Goal: Task Accomplishment & Management: Use online tool/utility

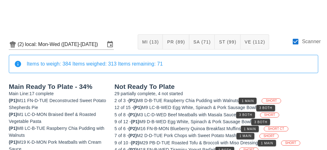
scroll to position [205, 0]
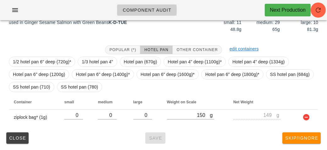
scroll to position [86, 0]
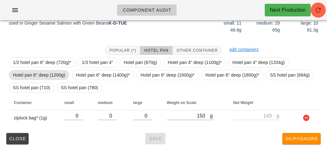
click at [50, 74] on span "Hotel pan 6" deep (1200g)" at bounding box center [39, 74] width 52 height 9
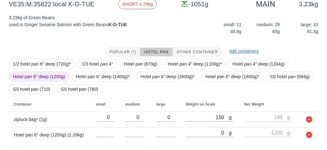
scroll to position [101, 0]
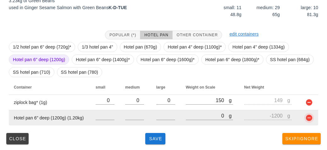
click at [310, 120] on button "button" at bounding box center [310, 118] width 8 height 8
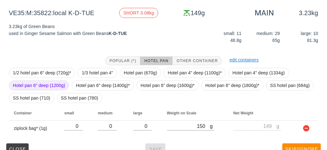
scroll to position [76, 0]
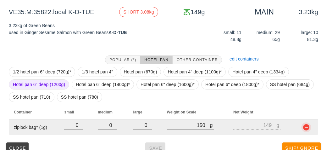
click at [308, 126] on button "button" at bounding box center [307, 127] width 8 height 8
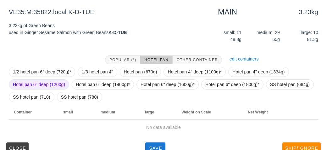
scroll to position [86, 0]
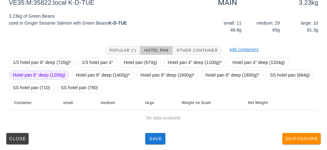
click at [50, 73] on span "Hotel pan 6" deep (1200g)" at bounding box center [39, 74] width 52 height 9
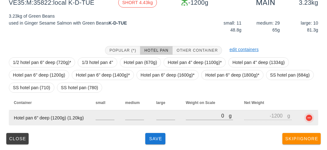
click at [307, 114] on button "button" at bounding box center [310, 118] width 8 height 8
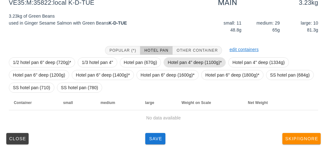
click at [189, 61] on span "Hotel pan 4" deep (1100g)*" at bounding box center [195, 62] width 54 height 9
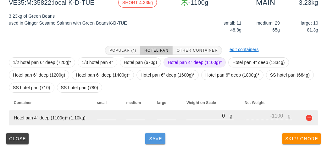
click at [155, 137] on span "Save" at bounding box center [155, 138] width 15 height 5
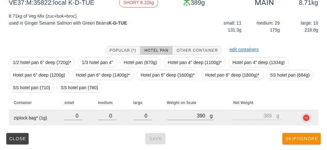
click at [307, 118] on button "button" at bounding box center [307, 118] width 8 height 8
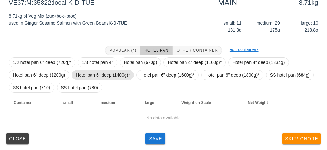
click at [110, 76] on span "Hotel pan 6" deep (1400g)*" at bounding box center [103, 74] width 54 height 9
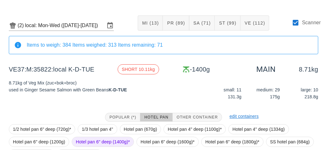
scroll to position [86, 0]
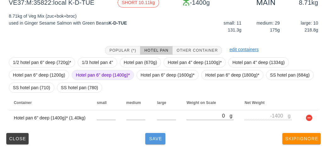
click at [157, 135] on button "Save" at bounding box center [155, 138] width 20 height 11
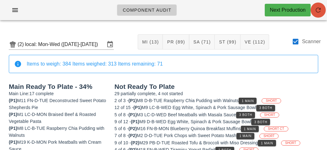
click at [318, 10] on icon "button" at bounding box center [319, 10] width 8 height 8
click at [299, 46] on div "Scanner" at bounding box center [306, 45] width 29 height 14
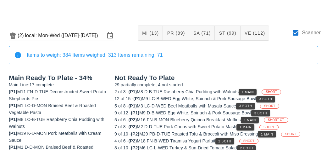
scroll to position [9, 0]
click at [295, 31] on div at bounding box center [295, 32] width 11 height 11
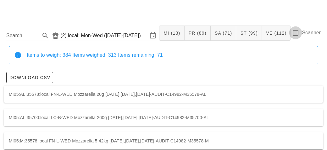
checkbox input "false"
click at [29, 36] on input "Search" at bounding box center [22, 36] width 33 height 10
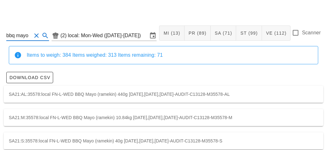
scroll to position [18, 0]
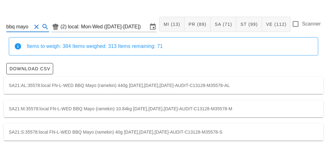
click at [14, 85] on div "SA21:AL:35578:local FN-L-WED BBQ Mayo (ramekin) 440g [DATE],[DATE],[DATE]-AUDIT…" at bounding box center [164, 85] width 320 height 17
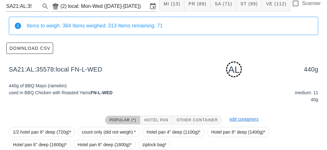
scroll to position [95, 0]
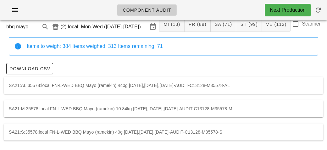
click at [79, 109] on div "SA21:M:35578:local FN-L-WED BBQ Mayo (ramekin) 10.84kg [DATE],[DATE],[DATE]-AUD…" at bounding box center [164, 108] width 320 height 17
type input "SA21:M:35578:local"
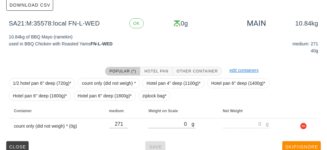
scroll to position [89, 0]
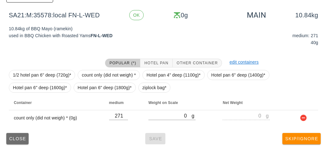
click at [11, 136] on span "Close" at bounding box center [17, 138] width 17 height 5
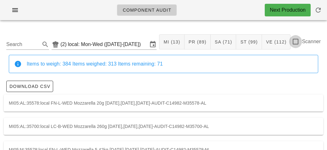
click at [301, 40] on div at bounding box center [295, 41] width 11 height 11
checkbox input "true"
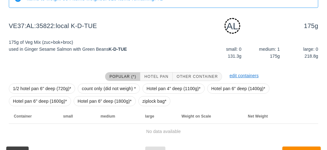
scroll to position [79, 0]
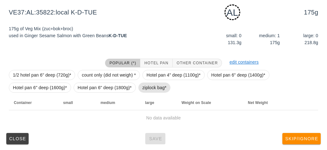
click at [162, 92] on span "ziplock bag*" at bounding box center [155, 87] width 24 height 9
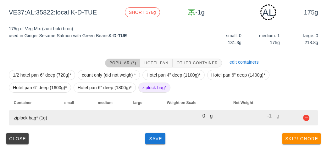
click at [177, 122] on div at bounding box center [190, 123] width 47 height 4
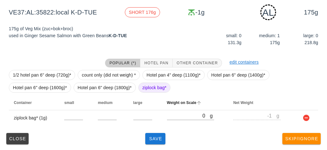
click at [194, 103] on span "Weight on Scale" at bounding box center [182, 102] width 30 height 4
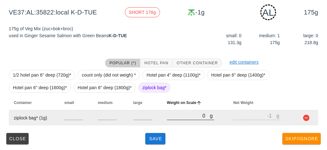
click at [188, 118] on input "0" at bounding box center [188, 115] width 43 height 8
type input "210"
type input "209"
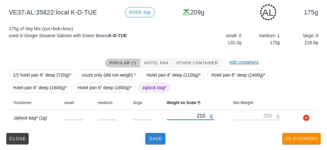
type input "210"
click at [159, 142] on button "Save" at bounding box center [155, 138] width 20 height 11
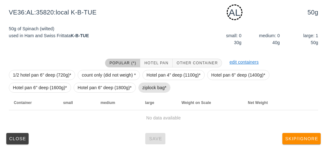
click at [156, 87] on span "ziplock bag*" at bounding box center [155, 87] width 24 height 9
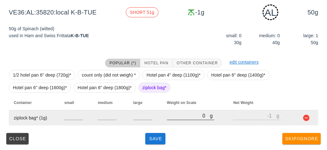
click at [188, 117] on input "0" at bounding box center [188, 115] width 43 height 8
type input "40"
type input "39"
type input "410"
type input "409"
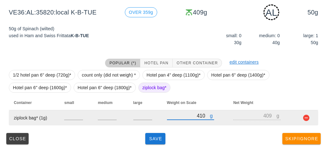
type input "410"
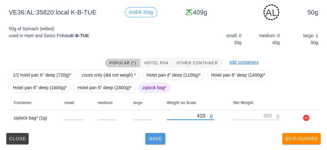
click at [156, 140] on span "Save" at bounding box center [155, 138] width 15 height 5
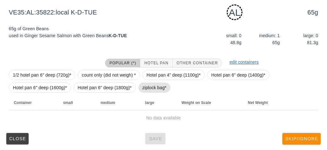
click at [152, 89] on span "ziplock bag*" at bounding box center [155, 87] width 24 height 9
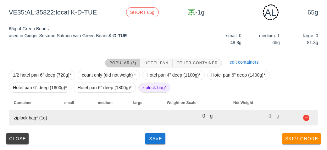
click at [171, 118] on input "0" at bounding box center [188, 115] width 43 height 8
type input "320"
type input "319"
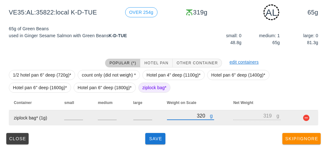
type input "320"
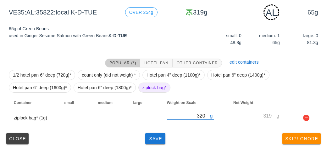
click at [168, 132] on div "Close Save Skip/Ignore" at bounding box center [164, 138] width 320 height 16
click at [151, 133] on button "Save" at bounding box center [155, 138] width 20 height 11
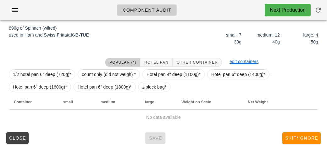
scroll to position [73, 0]
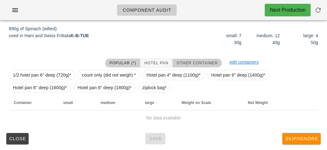
click at [181, 64] on span "Other Container" at bounding box center [198, 63] width 42 height 4
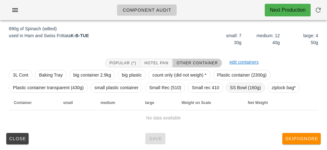
click at [232, 85] on span "SS Bowl (160g)" at bounding box center [245, 87] width 31 height 9
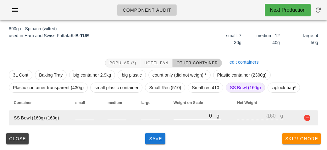
click at [186, 112] on input "0" at bounding box center [195, 115] width 43 height 8
type input "10"
type input "-150"
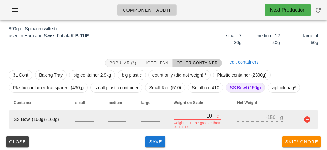
type input "130"
type input "-30"
type input "1300"
type input "1140"
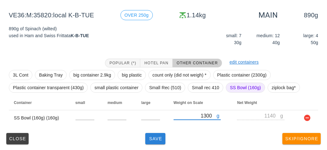
type input "1300"
click at [157, 138] on span "Save" at bounding box center [155, 138] width 15 height 5
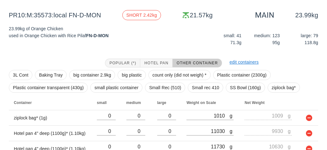
scroll to position [104, 0]
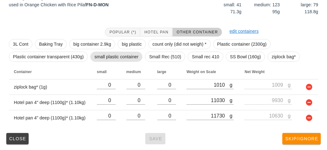
click at [110, 56] on span "small plastic container" at bounding box center [116, 56] width 44 height 9
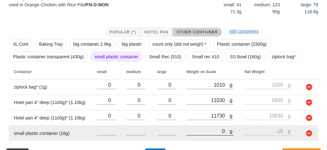
click at [201, 133] on input "0" at bounding box center [208, 131] width 43 height 8
type input "10"
type input "-6"
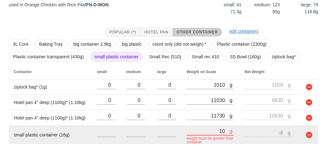
type input "160"
type input "144"
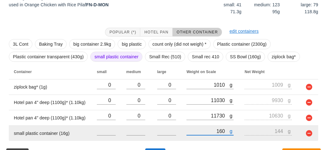
type input "1600"
type input "1584"
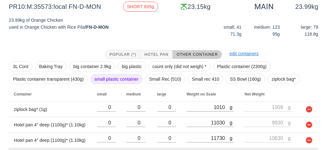
scroll to position [119, 0]
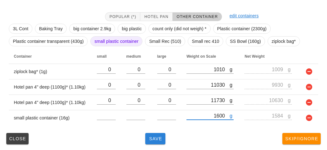
type input "1600"
click at [157, 143] on button "Save" at bounding box center [155, 138] width 20 height 11
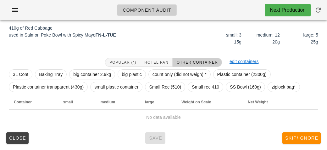
scroll to position [79, 0]
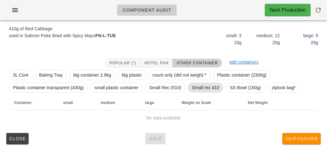
click at [196, 86] on span "Small rec 410" at bounding box center [205, 87] width 27 height 9
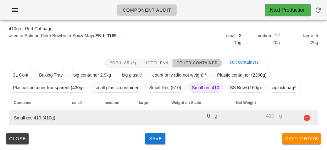
click at [191, 116] on input "0" at bounding box center [193, 115] width 43 height 8
type input "90"
type input "-320"
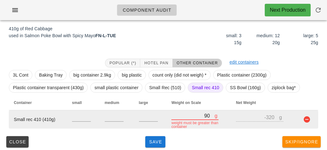
type input "930"
type input "520"
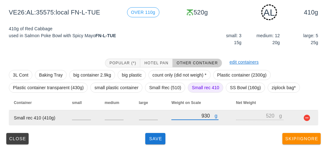
type input "930"
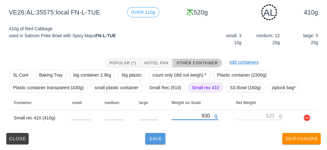
click at [152, 142] on button "Save" at bounding box center [155, 138] width 20 height 11
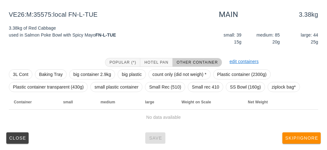
scroll to position [73, 0]
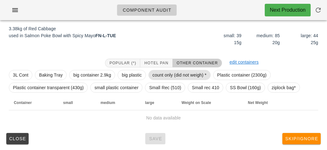
click at [163, 78] on span "count only (did not weigh) *" at bounding box center [180, 74] width 54 height 9
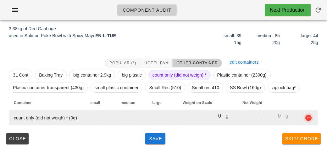
click at [307, 116] on button "button" at bounding box center [309, 118] width 8 height 8
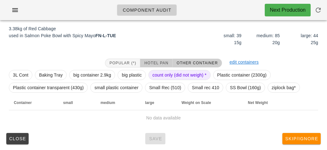
click at [159, 62] on span "Hotel Pan" at bounding box center [156, 63] width 24 height 4
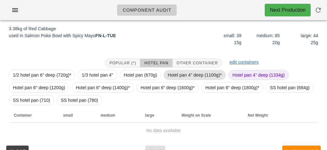
click at [181, 74] on span "Hotel pan 4" deep (1100g)*" at bounding box center [195, 74] width 54 height 9
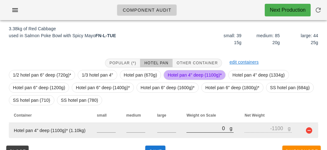
click at [192, 128] on input "0" at bounding box center [208, 128] width 43 height 8
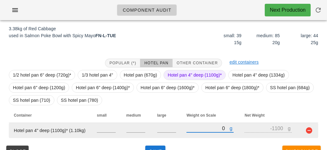
type input "50"
type input "-1050"
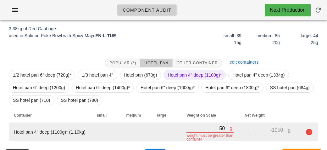
type input "500"
type input "-600"
type input "5010"
type input "3910"
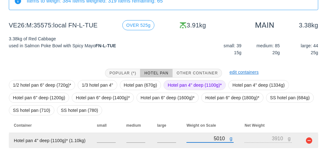
scroll to position [86, 0]
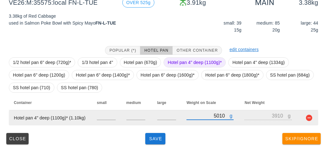
type input "5010"
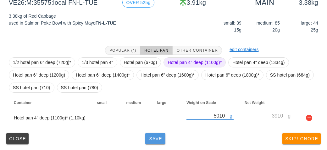
click at [149, 136] on span "Save" at bounding box center [155, 138] width 15 height 5
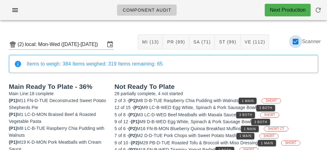
click at [299, 46] on div at bounding box center [295, 41] width 11 height 11
checkbox input "false"
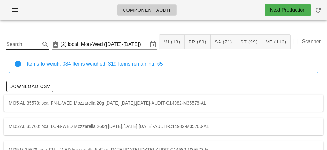
click at [14, 44] on input "Search" at bounding box center [22, 44] width 33 height 10
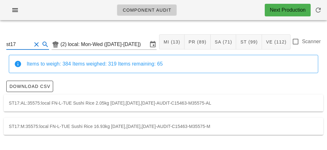
click at [68, 124] on div "ST17:M:35575:local FN-L-TUE Sushi Rice 16.93kg [DATE],[DATE],[DATE]-AUDIT-C1546…" at bounding box center [164, 126] width 320 height 17
type input "ST17:M:35575:local"
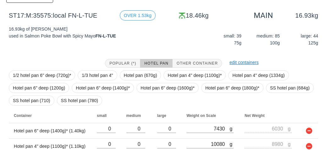
scroll to position [132, 0]
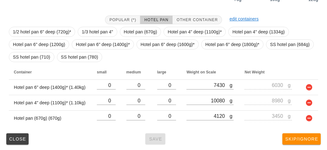
click at [150, 138] on div "Close Save Skip/Ignore" at bounding box center [164, 139] width 320 height 16
click at [16, 143] on button "Close" at bounding box center [17, 138] width 22 height 11
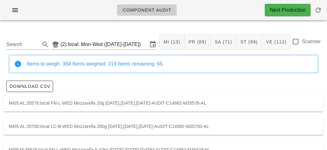
click at [302, 41] on label "Scanner" at bounding box center [311, 41] width 19 height 6
checkbox input "true"
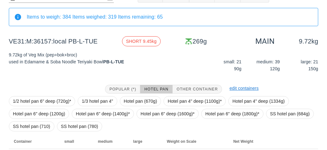
scroll to position [86, 0]
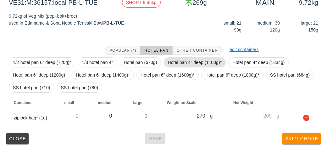
click at [178, 58] on span "Hotel pan 4" deep (1100g)*" at bounding box center [195, 62] width 54 height 9
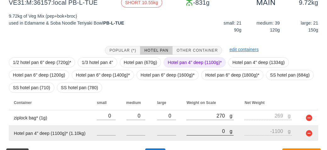
click at [195, 130] on input "0" at bounding box center [208, 131] width 43 height 8
type input "10"
type input "-1090"
type input "110"
type input "-990"
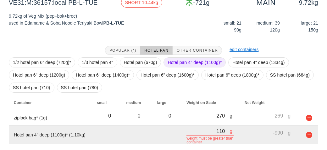
type input "1180"
type input "80"
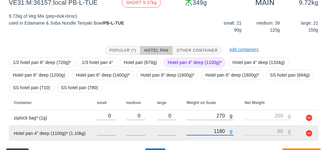
type input "11820"
type input "10720"
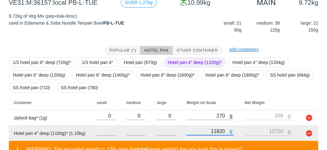
type input "11820"
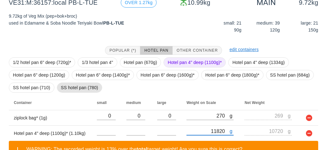
click at [78, 90] on span "SS hotel pan (780)" at bounding box center [79, 87] width 37 height 9
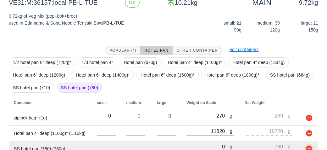
click at [309, 145] on button "button" at bounding box center [310, 149] width 8 height 8
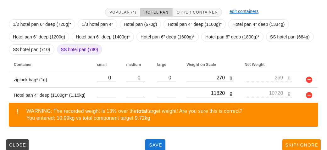
scroll to position [130, 0]
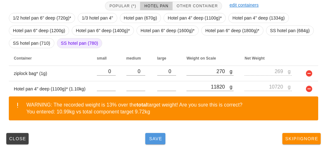
click at [159, 136] on span "Save" at bounding box center [155, 138] width 15 height 5
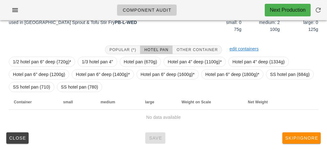
scroll to position [91, 0]
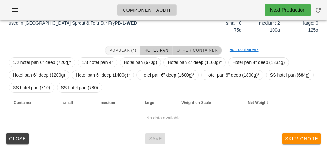
click at [205, 51] on span "Other Container" at bounding box center [198, 50] width 42 height 4
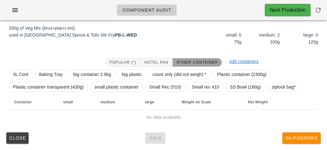
scroll to position [79, 0]
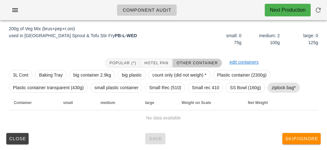
click at [284, 87] on span "ziplock bag*" at bounding box center [284, 87] width 24 height 9
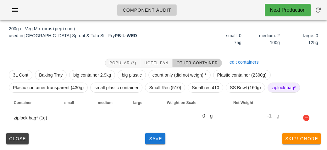
click at [178, 128] on div "Popular (*) Hotel Pan Other Container edit containers 3L Cont Baking Tray big c…" at bounding box center [164, 91] width 320 height 77
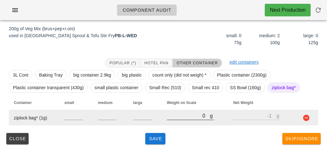
click at [181, 119] on div "g 0" at bounding box center [190, 115] width 47 height 8
click at [186, 124] on div at bounding box center [190, 123] width 47 height 4
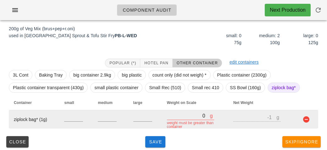
click at [182, 116] on input "0" at bounding box center [188, 115] width 43 height 8
type input "20"
type input "19"
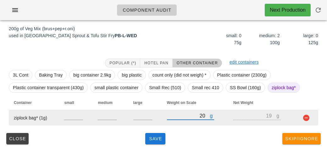
type input "290"
type input "289"
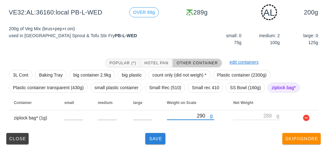
type input "290"
click at [153, 143] on button "Save" at bounding box center [155, 138] width 20 height 11
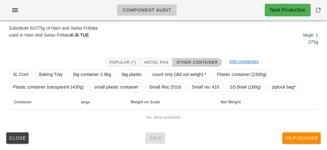
scroll to position [76, 0]
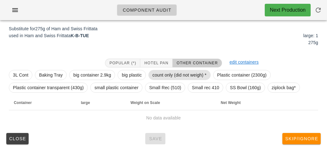
click at [169, 76] on span "count only (did not weigh) *" at bounding box center [180, 74] width 54 height 9
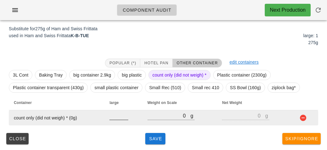
type input "1"
click at [127, 115] on input "1" at bounding box center [119, 115] width 19 height 8
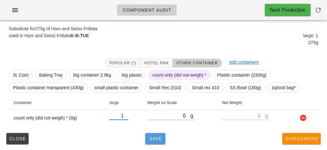
click at [154, 140] on span "Save" at bounding box center [155, 138] width 15 height 5
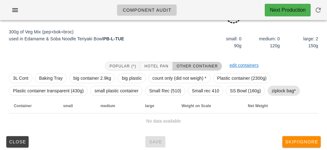
click at [294, 94] on span "ziplock bag*" at bounding box center [284, 90] width 24 height 9
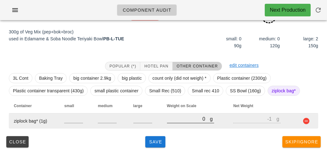
click at [193, 121] on input "0" at bounding box center [188, 119] width 43 height 8
type input "30"
type input "29"
type input "390"
type input "389"
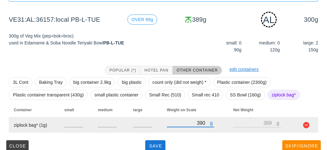
scroll to position [79, 0]
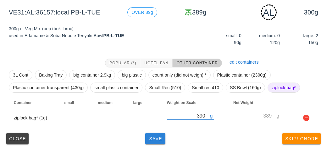
type input "390"
click at [157, 139] on span "Save" at bounding box center [155, 138] width 15 height 5
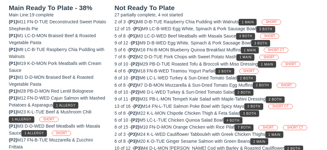
scroll to position [73, 0]
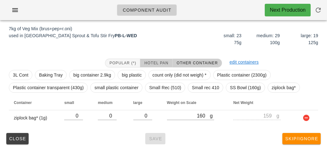
click at [154, 62] on span "Hotel Pan" at bounding box center [156, 63] width 24 height 4
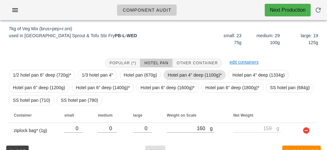
click at [176, 76] on span "Hotel pan 4" deep (1100g)*" at bounding box center [195, 74] width 54 height 9
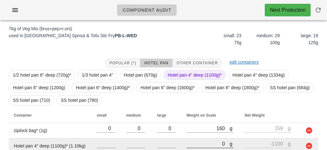
click at [188, 143] on input "0" at bounding box center [208, 143] width 43 height 8
type input "80"
type input "-1020"
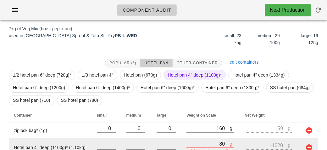
type input "830"
type input "-270"
type input "8350"
type input "7250"
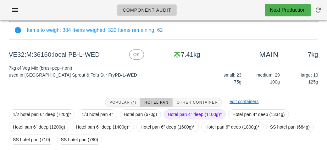
scroll to position [101, 0]
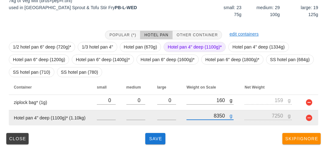
type input "8350"
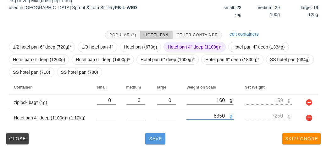
click at [151, 141] on button "Save" at bounding box center [155, 138] width 20 height 11
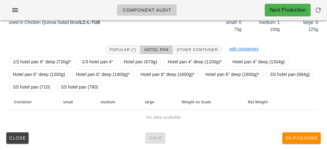
scroll to position [91, 0]
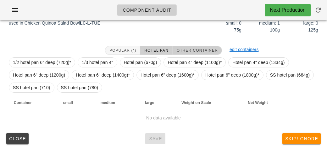
click at [197, 46] on button "Other Container" at bounding box center [197, 50] width 49 height 9
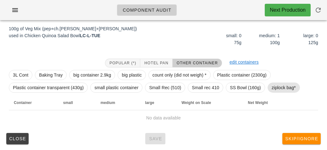
click at [281, 90] on span "ziplock bag*" at bounding box center [284, 87] width 24 height 9
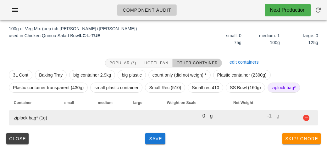
click at [177, 116] on input "0" at bounding box center [188, 115] width 43 height 8
type input "10"
type input "9"
type input "170"
type input "169"
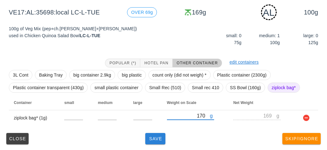
type input "170"
click at [158, 136] on span "Save" at bounding box center [155, 138] width 15 height 5
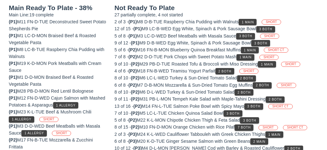
scroll to position [73, 0]
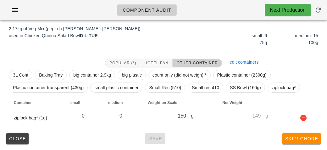
click at [194, 82] on div "3L Cont Baking Tray big container 2.9kg big plastic count only (did not weigh) …" at bounding box center [164, 81] width 310 height 28
click at [203, 86] on span "Small rec 410" at bounding box center [205, 87] width 27 height 9
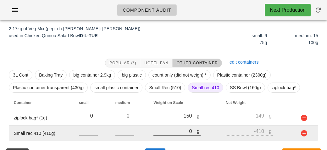
click at [173, 133] on input "0" at bounding box center [175, 131] width 43 height 8
type input "280"
type input "-130"
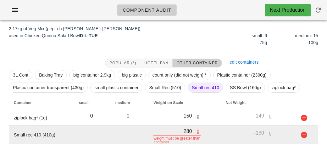
type input "2850"
type input "2440"
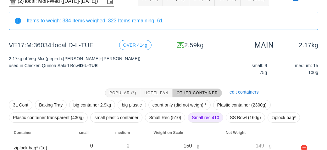
scroll to position [88, 0]
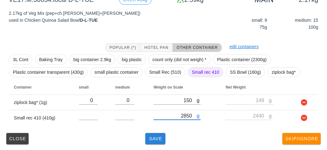
type input "2850"
click at [155, 143] on button "Save" at bounding box center [155, 138] width 20 height 11
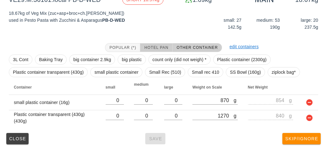
click at [159, 48] on span "Hotel Pan" at bounding box center [156, 47] width 24 height 4
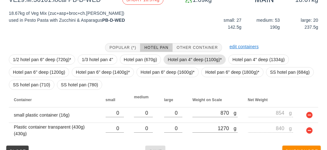
click at [179, 59] on span "Hotel pan 4" deep (1100g)*" at bounding box center [195, 59] width 54 height 9
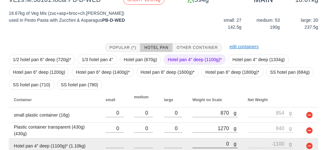
click at [209, 145] on input "0" at bounding box center [213, 143] width 41 height 8
type input "10"
type input "-1090"
type input "110"
type input "-990"
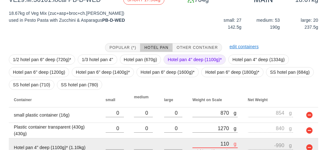
type input "1150"
type input "50"
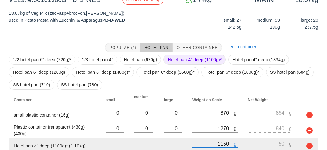
type input "11530"
type input "10430"
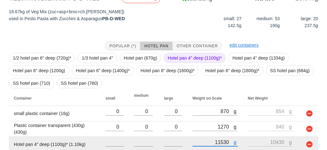
scroll to position [116, 0]
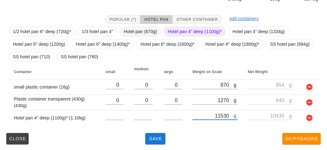
type input "11530"
click at [141, 27] on span "Hotel pan (670g)" at bounding box center [140, 31] width 33 height 9
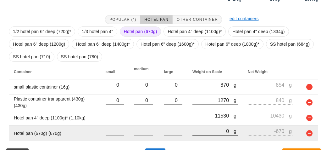
click at [204, 133] on input "0" at bounding box center [213, 131] width 41 height 8
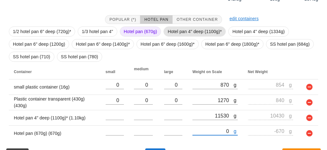
click at [193, 28] on span "Hotel pan 4" deep (1100g)*" at bounding box center [195, 31] width 54 height 9
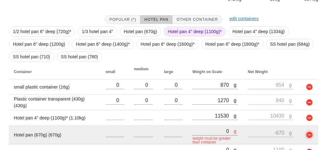
click at [309, 138] on button "button" at bounding box center [310, 135] width 8 height 8
type input "-1100"
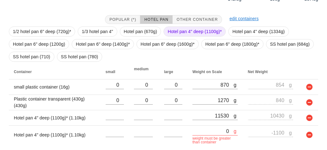
click at [173, 24] on div "1/2 hotel pan 6" deep (720g)* 1/3 hotel pan 4" Hotel pan (670g) Hotel pan 4" de…" at bounding box center [164, 44] width 310 height 40
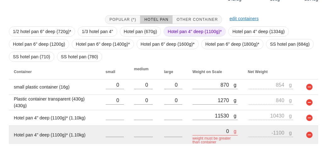
click at [214, 132] on input "0" at bounding box center [213, 131] width 41 height 8
type input "50"
type input "-1050"
type input "500"
type input "-600"
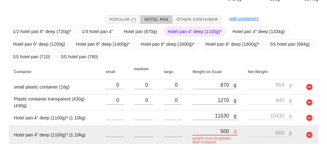
type input "5040"
type input "3940"
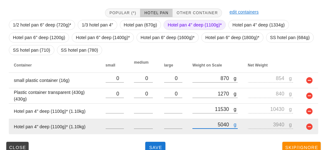
scroll to position [132, 0]
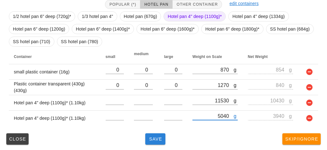
type input "5040"
click at [155, 140] on span "Save" at bounding box center [155, 138] width 15 height 5
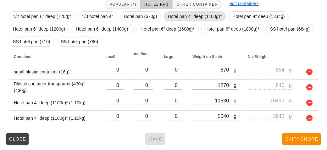
click at [173, 15] on span "Hotel pan 4" deep (1100g)*" at bounding box center [195, 16] width 54 height 9
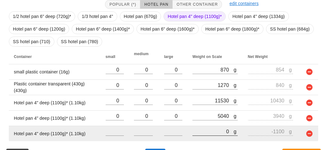
click at [203, 130] on input "0" at bounding box center [213, 131] width 41 height 8
type input "60"
type input "-1040"
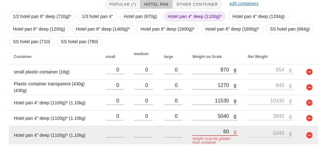
type input "610"
type input "-490"
type input "6170"
type input "5070"
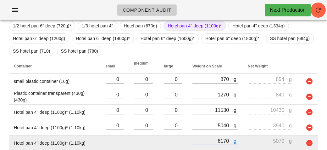
scroll to position [176, 0]
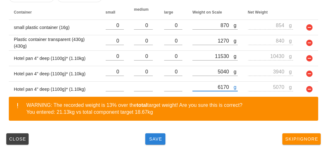
type input "6170"
click at [155, 136] on span "Save" at bounding box center [155, 138] width 15 height 5
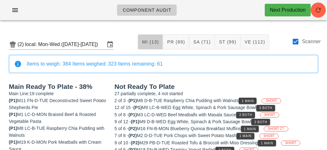
click at [143, 37] on button "MI (13)" at bounding box center [150, 41] width 25 height 15
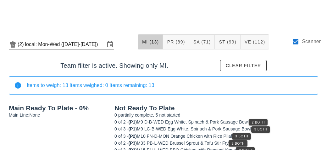
scroll to position [11, 0]
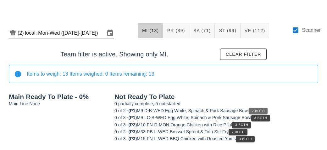
click at [264, 108] on button "2 Both" at bounding box center [258, 111] width 19 height 6
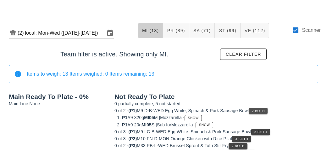
scroll to position [25, 0]
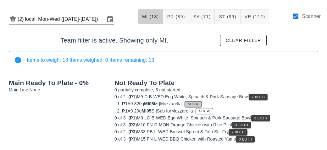
click at [202, 101] on button "Show" at bounding box center [193, 104] width 17 height 6
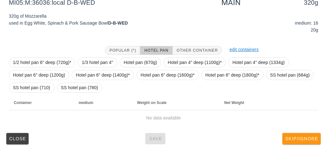
click at [303, 134] on button "Skip/Ignore" at bounding box center [302, 138] width 38 height 11
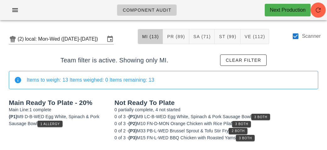
scroll to position [4, 0]
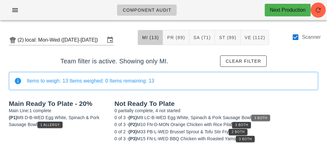
click at [269, 115] on button "3 Both" at bounding box center [260, 118] width 19 height 6
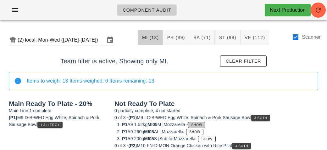
click at [201, 123] on span "Show" at bounding box center [196, 124] width 11 height 3
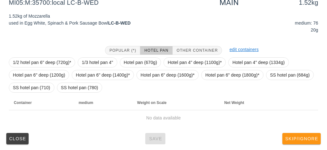
click at [304, 138] on span "Skip/Ignore" at bounding box center [301, 138] width 33 height 5
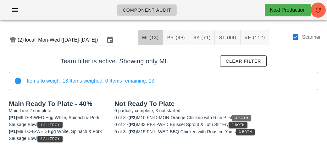
click at [245, 115] on button "3 Both" at bounding box center [241, 118] width 19 height 6
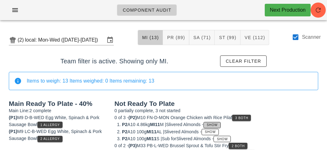
click at [215, 124] on span "Show" at bounding box center [212, 124] width 11 height 3
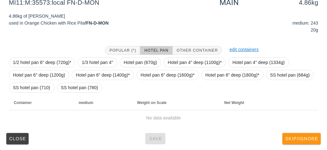
click at [304, 133] on button "Skip/Ignore" at bounding box center [302, 138] width 38 height 11
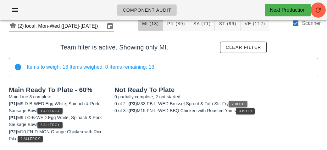
click at [247, 101] on button "2 Both" at bounding box center [238, 104] width 19 height 6
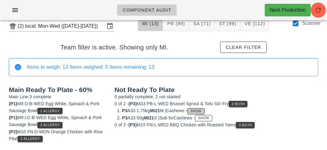
click at [205, 108] on button "Show" at bounding box center [195, 111] width 17 height 6
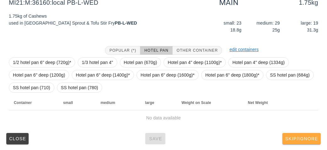
click at [305, 133] on button "Skip/Ignore" at bounding box center [302, 138] width 38 height 11
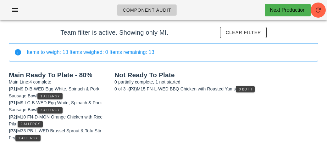
scroll to position [32, 0]
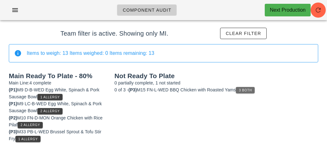
click at [244, 87] on button "3 Both" at bounding box center [245, 90] width 19 height 6
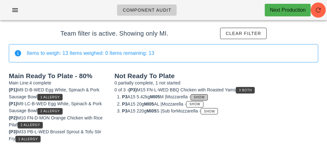
click at [205, 95] on span "Show" at bounding box center [199, 96] width 11 height 3
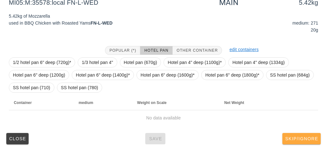
click at [304, 136] on span "Skip/Ignore" at bounding box center [301, 138] width 33 height 5
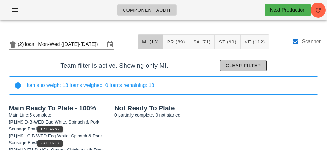
click at [236, 65] on span "Clear filter" at bounding box center [244, 65] width 36 height 5
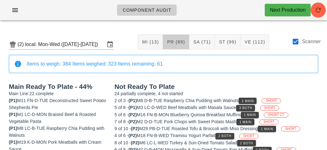
click at [177, 40] on span "PR (89)" at bounding box center [176, 41] width 18 height 5
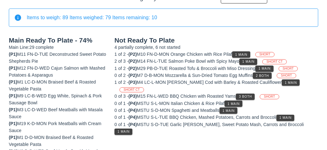
scroll to position [55, 0]
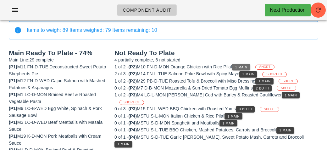
click at [241, 64] on button "1 Main" at bounding box center [241, 67] width 18 height 6
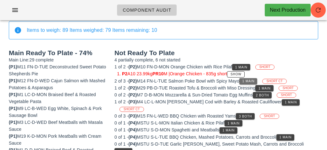
click at [253, 80] on span "1 Main" at bounding box center [248, 80] width 13 height 3
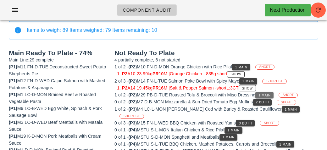
click at [264, 92] on button "1 Main" at bounding box center [265, 95] width 18 height 6
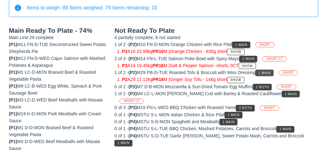
scroll to position [78, 0]
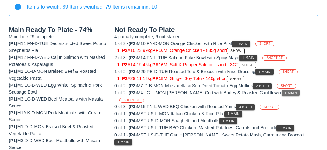
click at [282, 91] on button "1 Main" at bounding box center [291, 93] width 18 height 6
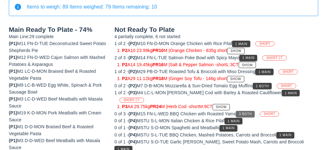
click at [249, 113] on span "3 Both" at bounding box center [245, 113] width 13 height 3
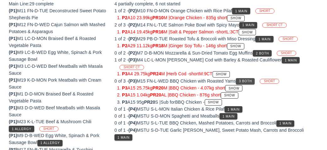
scroll to position [111, 0]
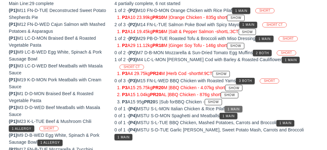
click at [235, 107] on span "1 Main" at bounding box center [234, 108] width 13 height 3
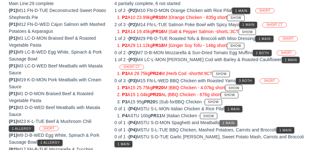
click at [229, 121] on span "1 Main" at bounding box center [228, 122] width 13 height 3
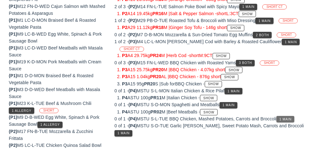
click at [291, 119] on button "1 Main" at bounding box center [286, 119] width 18 height 6
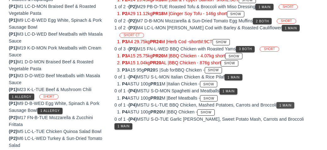
scroll to position [144, 0]
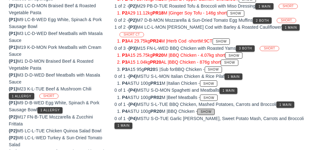
click at [213, 112] on button "Show" at bounding box center [205, 112] width 17 height 6
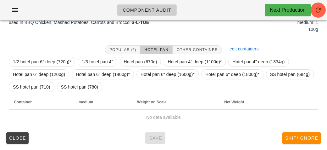
scroll to position [107, 0]
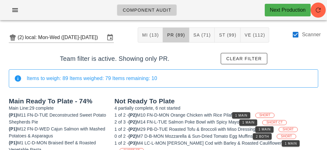
scroll to position [2, 0]
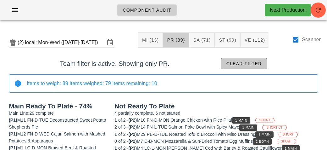
click at [249, 65] on span "Clear filter" at bounding box center [244, 63] width 36 height 5
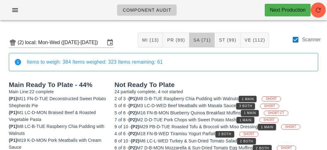
click at [200, 42] on span "SA (71)" at bounding box center [202, 39] width 18 height 5
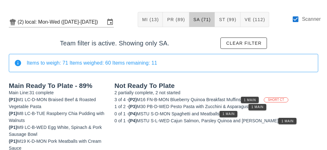
scroll to position [31, 0]
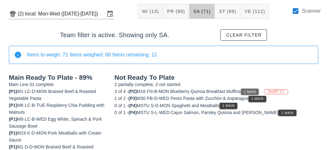
click at [256, 89] on button "1 Main" at bounding box center [250, 91] width 18 height 6
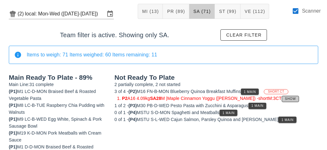
click at [285, 97] on span "Show" at bounding box center [290, 98] width 11 height 3
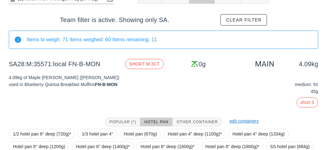
scroll to position [117, 0]
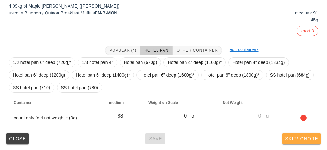
click at [306, 139] on span "Skip/Ignore" at bounding box center [301, 138] width 33 height 5
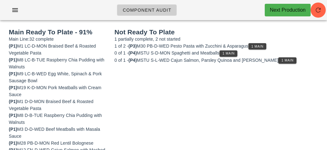
scroll to position [67, 0]
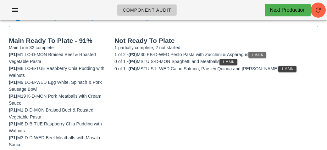
click at [264, 52] on button "1 Main" at bounding box center [258, 55] width 18 height 6
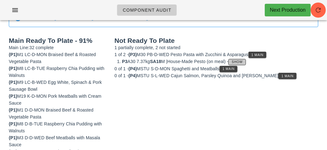
click at [243, 60] on span "Show" at bounding box center [237, 61] width 11 height 3
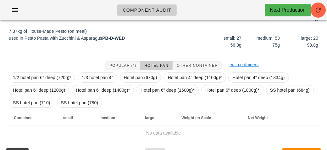
scroll to position [107, 0]
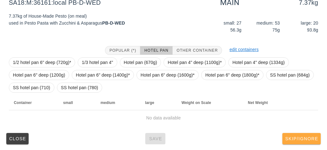
click at [295, 141] on button "Skip/Ignore" at bounding box center [302, 138] width 38 height 11
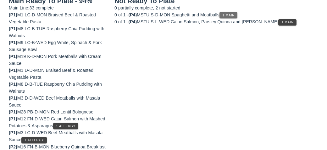
click at [233, 15] on span "1 Main" at bounding box center [228, 15] width 13 height 3
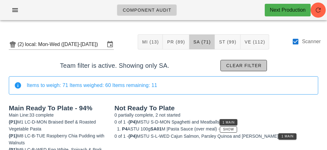
click at [251, 63] on span "Clear filter" at bounding box center [244, 65] width 36 height 5
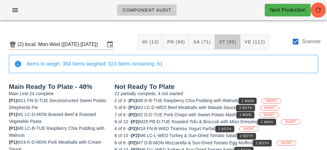
click at [231, 42] on span "ST (99)" at bounding box center [228, 41] width 18 height 5
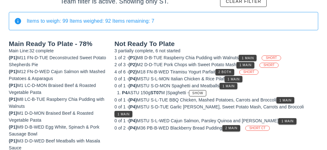
scroll to position [84, 0]
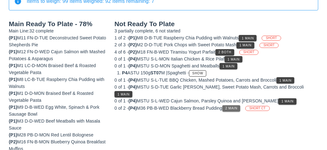
click at [232, 109] on button "2 Main" at bounding box center [231, 108] width 18 height 6
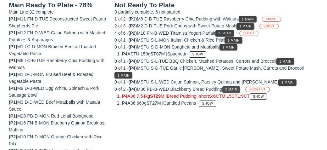
scroll to position [103, 0]
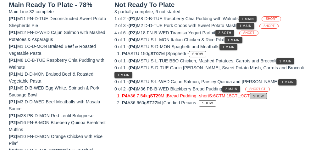
click at [264, 94] on span "Show" at bounding box center [258, 95] width 11 height 3
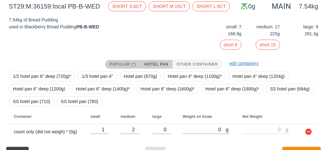
click at [124, 63] on span "Popular (*)" at bounding box center [122, 64] width 27 height 4
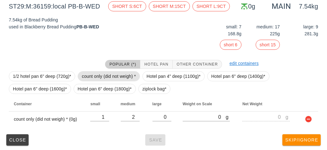
click at [102, 76] on span "count only (did not weigh) *" at bounding box center [109, 75] width 54 height 9
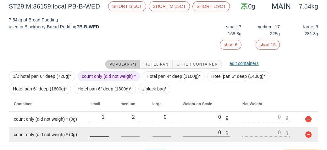
click at [100, 133] on input "number" at bounding box center [99, 132] width 19 height 8
type input "7"
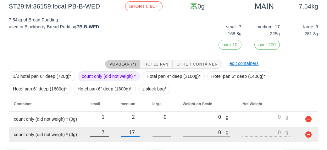
type input "17"
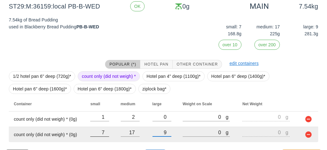
scroll to position [120, 0]
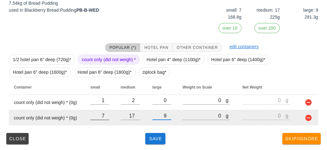
type input "9"
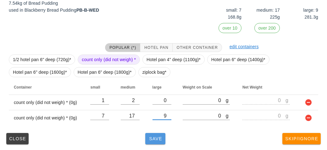
click at [154, 136] on span "Save" at bounding box center [155, 138] width 15 height 5
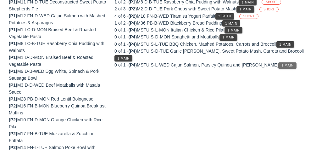
click at [278, 62] on button "1 Main" at bounding box center [287, 65] width 18 height 6
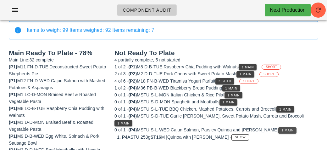
scroll to position [55, 0]
click at [248, 65] on span "1 Main" at bounding box center [248, 66] width 13 height 3
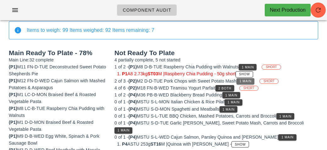
click at [250, 78] on button "1 Main" at bounding box center [246, 81] width 18 height 6
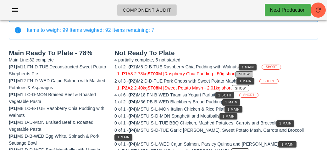
click at [247, 73] on span "Show" at bounding box center [244, 73] width 11 height 3
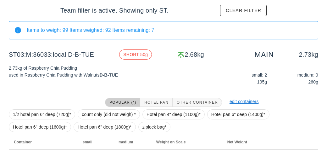
scroll to position [94, 0]
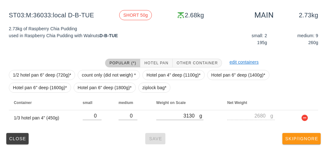
click at [309, 140] on button "Skip/Ignore" at bounding box center [302, 138] width 38 height 11
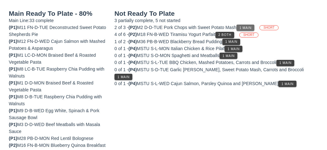
click at [255, 25] on button "1 Main" at bounding box center [246, 28] width 18 height 6
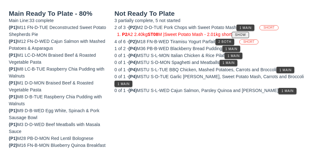
click at [246, 33] on span "Show" at bounding box center [240, 34] width 11 height 3
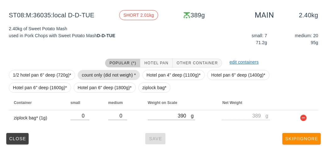
click at [105, 79] on span "count only (did not weigh) *" at bounding box center [109, 75] width 62 height 10
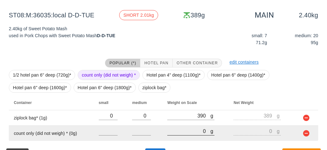
click at [182, 131] on input "0" at bounding box center [188, 131] width 43 height 8
type input "20"
type input "2010"
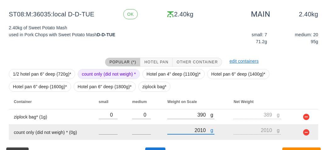
scroll to position [110, 0]
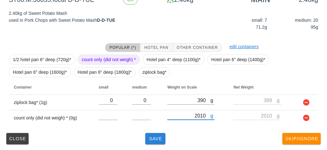
type input "2010"
click at [151, 143] on button "Save" at bounding box center [155, 138] width 20 height 11
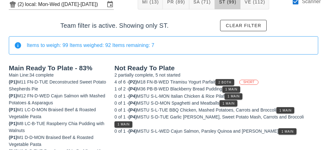
scroll to position [89, 0]
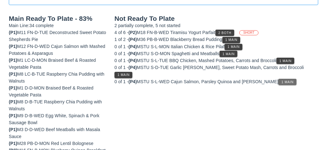
click at [281, 80] on span "1 Main" at bounding box center [287, 81] width 13 height 3
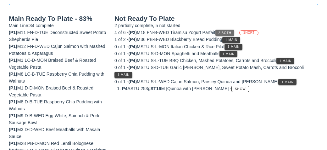
click at [227, 30] on button "2 Both" at bounding box center [225, 33] width 19 height 6
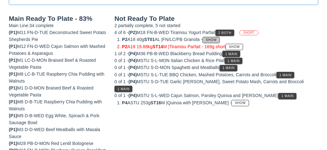
click at [215, 38] on span "Show" at bounding box center [211, 39] width 11 height 3
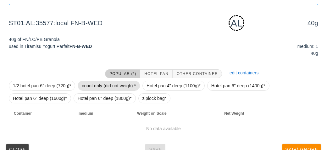
click at [123, 82] on span "count only (did not weigh) *" at bounding box center [109, 85] width 54 height 9
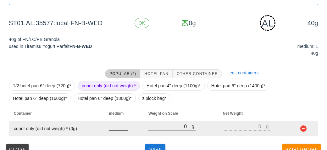
click at [110, 128] on input "number" at bounding box center [118, 126] width 19 height 8
type input "1"
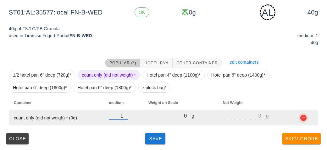
click at [307, 117] on button "button" at bounding box center [304, 118] width 8 height 8
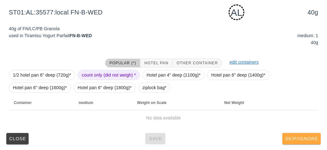
click at [300, 139] on span "Skip/Ignore" at bounding box center [301, 138] width 33 height 5
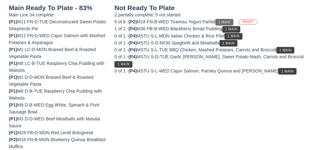
click at [221, 19] on button "1 Main" at bounding box center [225, 22] width 18 height 6
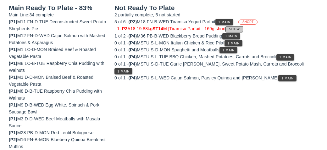
click at [238, 26] on button "Show" at bounding box center [234, 29] width 17 height 6
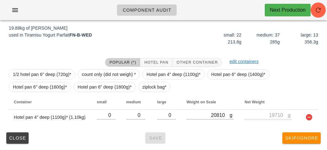
scroll to position [94, 0]
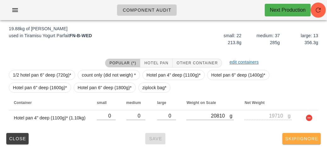
click at [313, 141] on button "Skip/Ignore" at bounding box center [302, 138] width 38 height 11
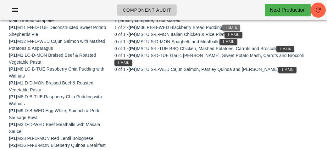
click at [235, 26] on span "1 Main" at bounding box center [231, 27] width 13 height 3
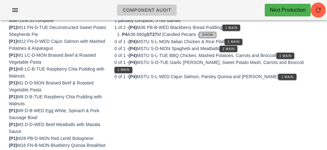
click at [212, 35] on span "Show" at bounding box center [207, 34] width 11 height 3
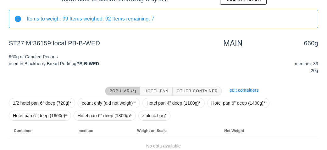
scroll to position [94, 0]
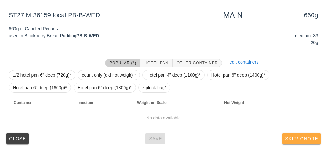
click at [302, 136] on span "Skip/Ignore" at bounding box center [301, 138] width 33 height 5
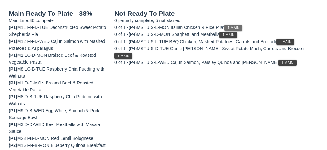
click at [236, 25] on button "1 Main" at bounding box center [234, 28] width 18 height 6
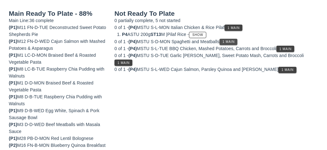
click at [229, 40] on span "1 Main" at bounding box center [228, 41] width 13 height 3
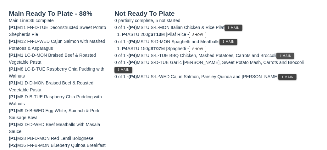
click at [287, 55] on span "1 Main" at bounding box center [285, 55] width 13 height 3
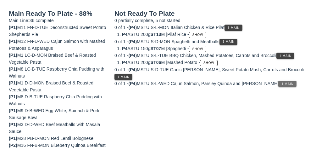
click at [278, 84] on button "1 Main" at bounding box center [287, 84] width 18 height 6
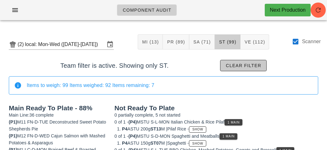
click at [251, 61] on button "Clear filter" at bounding box center [243, 65] width 47 height 11
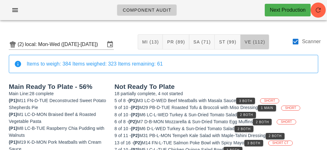
click at [254, 41] on span "VE (112)" at bounding box center [255, 41] width 21 height 5
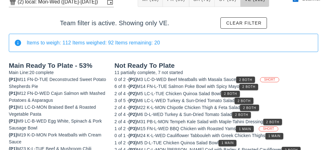
scroll to position [43, 0]
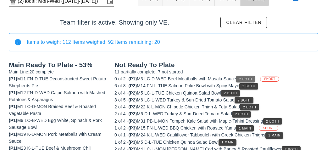
click at [252, 77] on span "2 Both" at bounding box center [245, 78] width 13 height 3
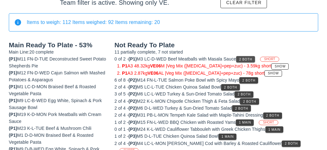
scroll to position [63, 0]
click at [265, 75] on button "Show" at bounding box center [273, 73] width 17 height 6
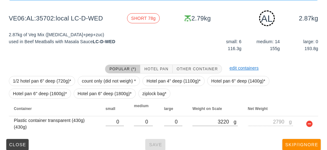
scroll to position [100, 0]
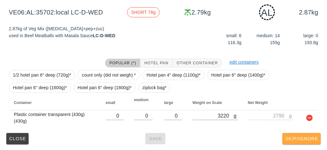
click at [307, 141] on button "Skip/Ignore" at bounding box center [302, 138] width 38 height 11
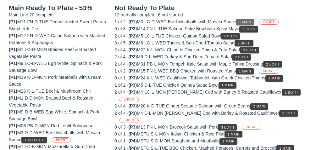
click at [242, 21] on button "1 Main" at bounding box center [245, 22] width 18 height 6
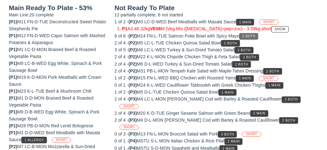
click at [252, 34] on span "2 Both" at bounding box center [248, 35] width 13 height 3
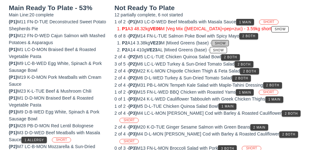
click at [226, 42] on span "Show" at bounding box center [220, 43] width 11 height 3
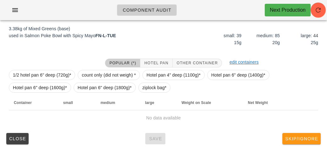
click at [305, 138] on span "Skip/Ignore" at bounding box center [301, 138] width 33 height 5
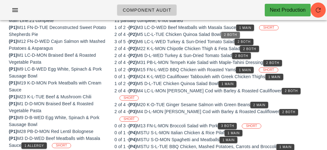
click at [232, 37] on button "2 Both" at bounding box center [230, 35] width 19 height 6
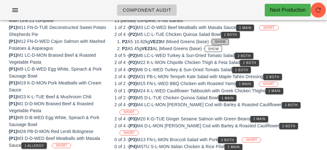
click at [228, 44] on button "Show" at bounding box center [220, 42] width 17 height 6
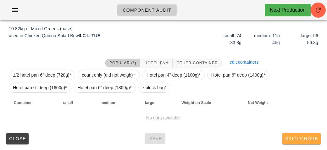
click at [306, 143] on button "Skip/Ignore" at bounding box center [302, 138] width 38 height 11
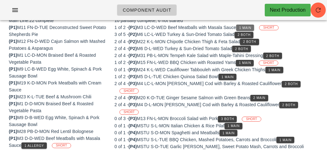
click at [245, 29] on button "1 Main" at bounding box center [245, 28] width 18 height 6
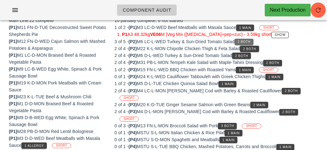
click at [246, 42] on span "2 Both" at bounding box center [244, 41] width 13 height 3
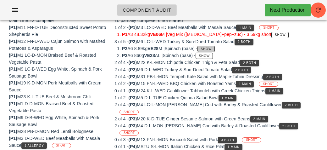
click at [213, 50] on button "Show" at bounding box center [206, 49] width 17 height 6
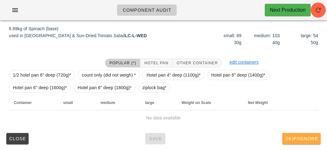
click at [303, 143] on button "Skip/Ignore" at bounding box center [302, 138] width 38 height 11
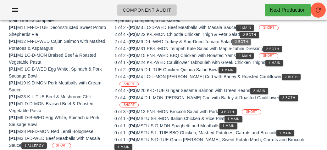
click at [243, 39] on button "2 Both" at bounding box center [241, 42] width 19 height 6
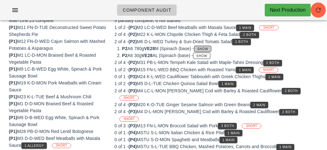
click at [205, 48] on span "Show" at bounding box center [202, 48] width 11 height 3
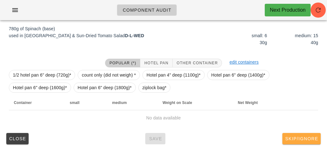
click at [302, 139] on span "Skip/Ignore" at bounding box center [301, 138] width 33 height 5
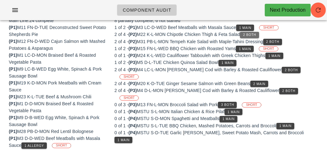
click at [251, 33] on span "2 Both" at bounding box center [249, 34] width 13 height 3
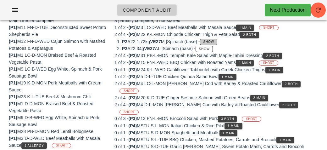
click at [215, 41] on span "Show" at bounding box center [208, 41] width 11 height 3
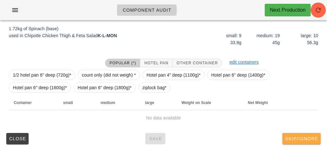
click at [308, 140] on span "Skip/Ignore" at bounding box center [301, 138] width 33 height 5
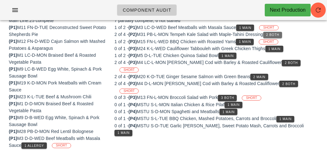
click at [277, 33] on span "2 Both" at bounding box center [272, 34] width 13 height 3
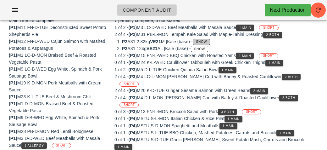
click at [204, 41] on span "Show" at bounding box center [201, 41] width 11 height 3
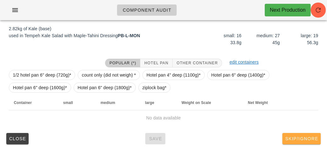
click at [302, 142] on button "Skip/Ignore" at bounding box center [302, 138] width 38 height 11
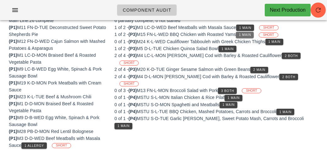
click at [246, 33] on span "1 Main" at bounding box center [245, 34] width 13 height 3
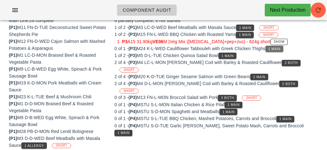
click at [277, 48] on span "1 Main" at bounding box center [274, 48] width 13 height 3
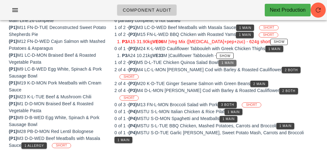
click at [230, 62] on span "1 Main" at bounding box center [228, 62] width 13 height 3
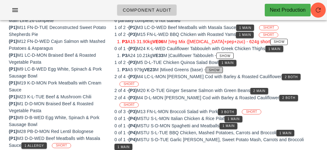
click at [220, 68] on span "Show" at bounding box center [214, 69] width 11 height 3
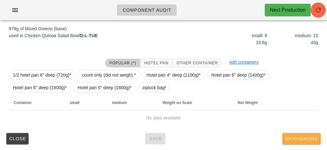
click at [300, 136] on span "Skip/Ignore" at bounding box center [301, 138] width 33 height 5
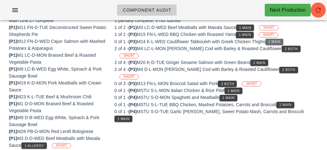
click at [283, 44] on button "1 Main" at bounding box center [275, 42] width 18 height 6
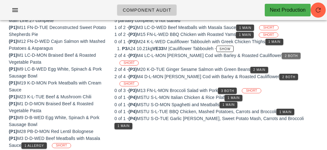
click at [285, 54] on span "2 Both" at bounding box center [291, 55] width 13 height 3
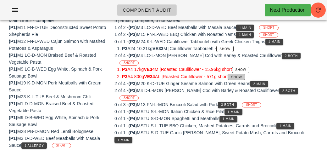
click at [242, 74] on button "Show" at bounding box center [236, 77] width 17 height 6
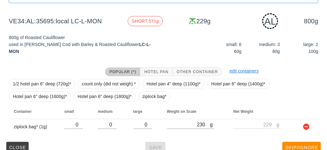
scroll to position [100, 0]
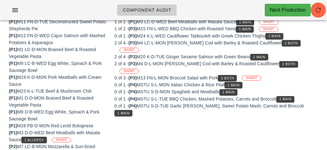
scroll to position [94, 0]
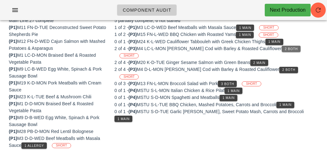
click at [285, 48] on span "2 Both" at bounding box center [291, 48] width 13 height 3
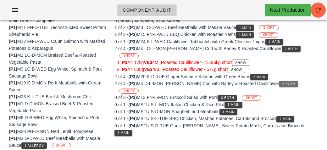
click at [282, 82] on span "2 Both" at bounding box center [288, 83] width 13 height 3
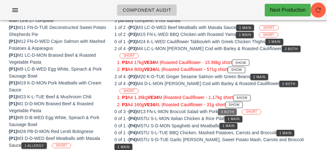
click at [225, 109] on button "3 Both" at bounding box center [227, 112] width 19 height 6
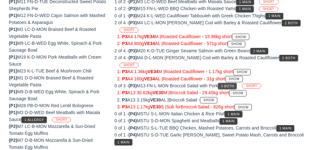
scroll to position [122, 0]
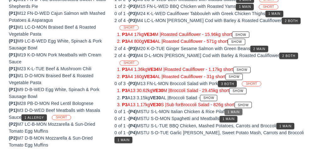
click at [235, 110] on span "1 Main" at bounding box center [234, 111] width 13 height 3
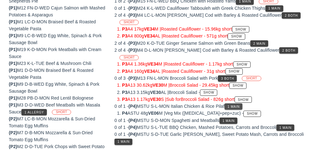
scroll to position [131, 0]
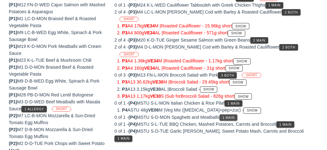
click at [233, 114] on button "1 Main" at bounding box center [229, 117] width 18 height 6
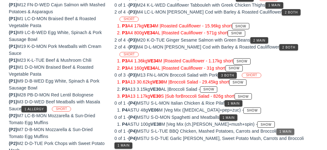
click at [289, 130] on span "1 Main" at bounding box center [285, 131] width 13 height 3
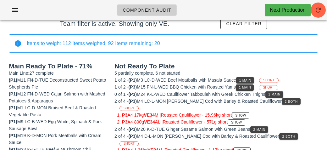
scroll to position [0, 0]
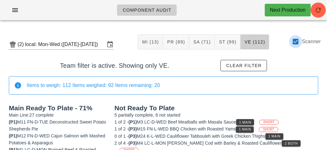
click at [298, 44] on div at bounding box center [295, 41] width 11 height 11
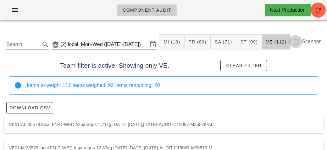
click at [297, 40] on div at bounding box center [295, 41] width 11 height 11
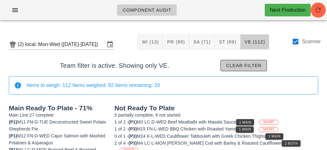
click at [257, 68] on span "Clear filter" at bounding box center [244, 65] width 36 height 5
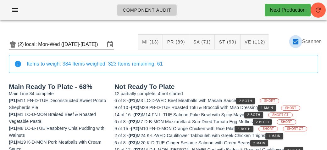
click at [298, 42] on div at bounding box center [295, 41] width 11 height 11
checkbox input "false"
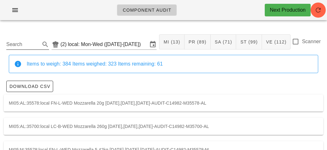
click at [20, 41] on input "Search" at bounding box center [22, 44] width 33 height 10
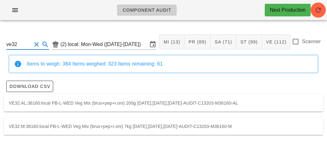
click at [64, 124] on div "VE32:M:36160:local PB-L-WED Veg Mix (brus+pep+r.oni) 7kg [DATE],[DATE],[DATE]-A…" at bounding box center [164, 126] width 320 height 17
type input "VE32:M:36160:local"
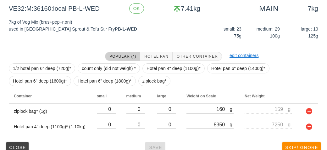
scroll to position [105, 0]
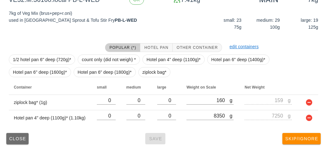
click at [13, 137] on span "Close" at bounding box center [17, 138] width 17 height 5
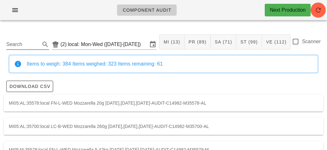
click at [36, 36] on div "Search" at bounding box center [27, 43] width 43 height 14
click at [27, 42] on input "Search" at bounding box center [22, 44] width 33 height 10
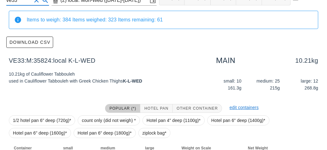
scroll to position [44, 0]
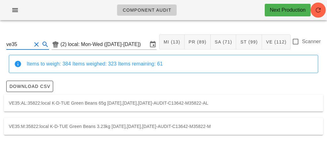
click at [101, 127] on div "VE35:M:35822:local K-D-TUE Green Beans 3.23kg [DATE],[DATE],[DATE]-AUDIT-C13642…" at bounding box center [164, 126] width 320 height 17
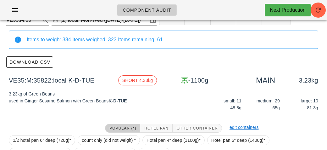
scroll to position [89, 0]
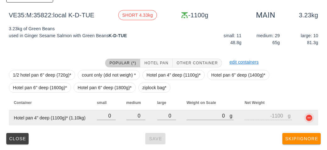
click at [310, 116] on button "button" at bounding box center [310, 118] width 8 height 8
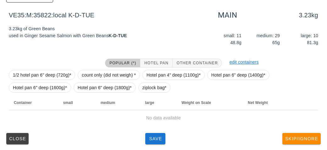
type input "ve35"
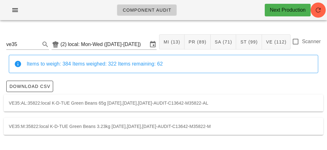
click at [59, 59] on div "Items to weigh: 384 Items weighed: 322 Items remaining: 62" at bounding box center [164, 64] width 310 height 18
click at [35, 41] on button "Clear Search" at bounding box center [37, 45] width 8 height 8
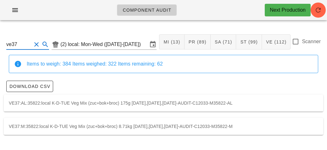
click at [58, 125] on div "VE37:M:35822:local K-D-TUE Veg Mix (zuc+bok+broc) 8.71kg [DATE],[DATE],[DATE]-A…" at bounding box center [164, 126] width 320 height 17
type input "VE37:M:35822:local"
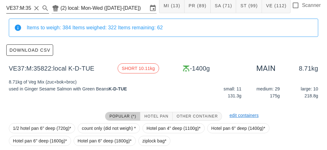
scroll to position [89, 0]
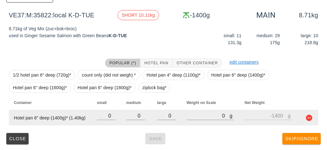
click at [316, 123] on td at bounding box center [308, 117] width 20 height 15
click at [311, 116] on button "button" at bounding box center [310, 118] width 8 height 8
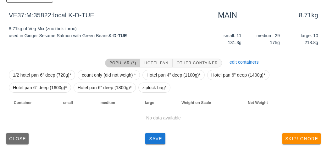
click at [20, 142] on button "Close" at bounding box center [17, 138] width 22 height 11
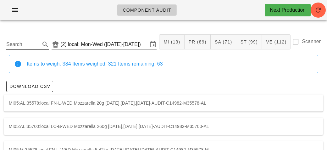
click at [33, 42] on input "Search" at bounding box center [22, 44] width 33 height 10
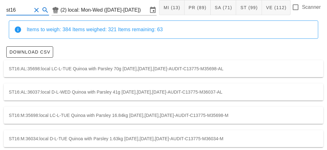
scroll to position [87, 0]
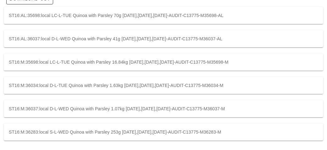
click at [263, 61] on div "ST16:M:35698:local LC-L-TUE Quinoa with Parsley 16.84kg [DATE],[DATE],[DATE]-AU…" at bounding box center [164, 61] width 320 height 17
click at [241, 85] on div "ST16:M:36034:local D-L-TUE Quinoa with Parsley 1.63kg [DATE],[DATE],[DATE]-AUDI…" at bounding box center [164, 85] width 320 height 17
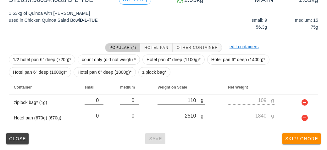
type input "st16"
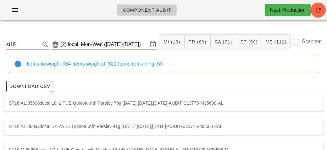
click at [37, 44] on button "Clear Search" at bounding box center [37, 45] width 8 height 8
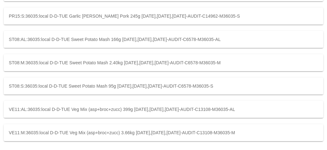
scroll to position [134, 0]
click at [256, 134] on div "VE11:M:36035:local D-D-TUE Veg Mix (asp+broc+zucc) 3.66kg [DATE],[DATE],[DATE]-…" at bounding box center [164, 131] width 320 height 17
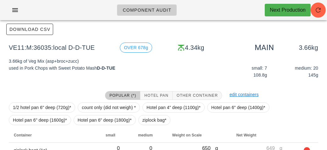
scroll to position [58, 0]
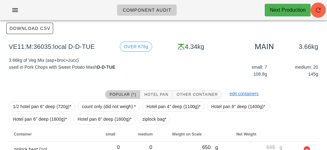
type input "d-d-tue"
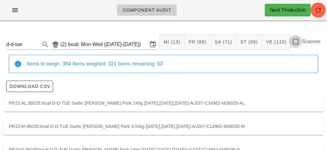
click at [297, 44] on div at bounding box center [295, 41] width 11 height 11
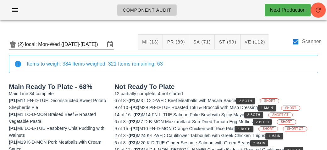
click at [301, 46] on div "Scanner" at bounding box center [306, 45] width 29 height 14
click at [293, 40] on div at bounding box center [295, 41] width 11 height 11
checkbox input "false"
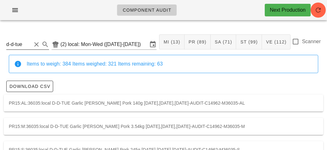
click at [25, 45] on input "d-d-tue" at bounding box center [18, 44] width 25 height 10
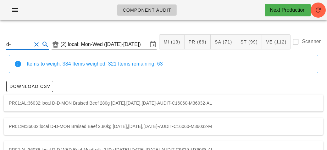
type input "d"
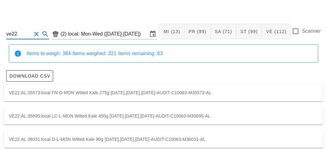
click at [211, 131] on div "VE22:AL:36031:local D-L-MON Wilted Kale 90g [DATE],[DATE],[DATE]-AUDIT-C10063-M…" at bounding box center [164, 139] width 320 height 17
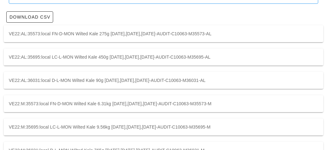
scroll to position [87, 0]
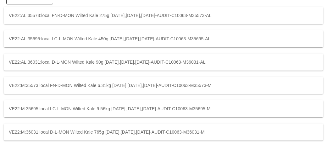
click at [227, 92] on div "VE22:M:35573:local FN-D-MON Wilted Kale 6.31kg [DATE],[DATE],[DATE]-AUDIT-C1006…" at bounding box center [164, 85] width 320 height 17
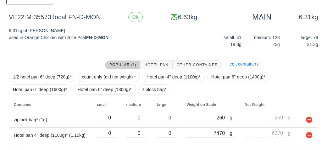
scroll to position [105, 0]
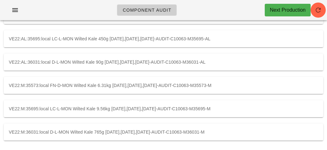
click at [195, 112] on div "VE22:M:35695:local LC-L-MON Wilted Kale 9.56kg [DATE],[DATE],[DATE]-AUDIT-C1006…" at bounding box center [164, 108] width 320 height 17
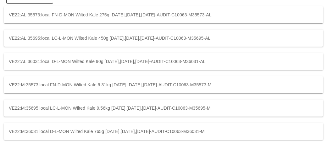
scroll to position [87, 0]
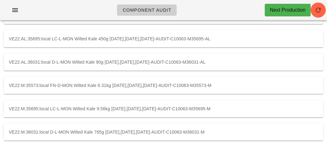
click at [172, 80] on div "VE22:M:35573:local FN-D-MON Wilted Kale 6.31kg [DATE],[DATE],[DATE]-AUDIT-C1006…" at bounding box center [164, 85] width 320 height 17
type input "VE22:M:35573:local"
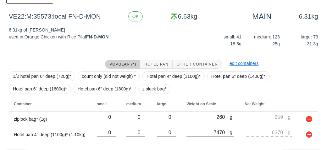
scroll to position [105, 0]
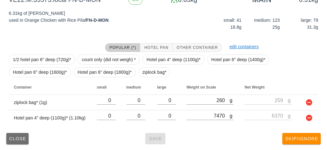
click at [21, 138] on span "Close" at bounding box center [17, 138] width 17 height 5
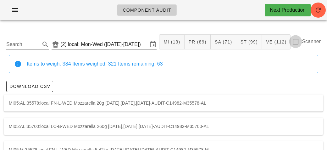
click at [299, 42] on div at bounding box center [295, 41] width 11 height 11
checkbox input "true"
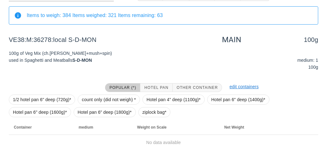
scroll to position [73, 0]
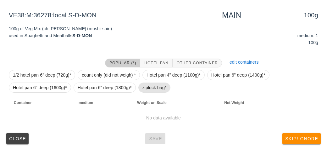
click at [149, 89] on span "ziplock bag*" at bounding box center [155, 87] width 24 height 9
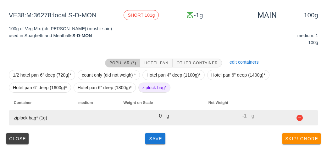
click at [145, 116] on input "0" at bounding box center [144, 115] width 43 height 8
type input "20"
type input "19"
type input "240"
type input "239"
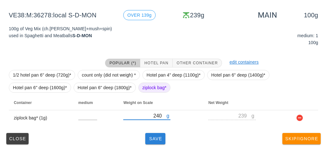
type input "240"
click at [154, 133] on button "Save" at bounding box center [155, 138] width 20 height 11
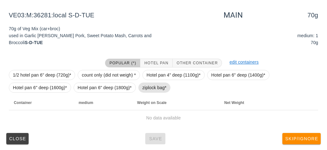
click at [148, 88] on span "ziplock bag*" at bounding box center [155, 87] width 24 height 9
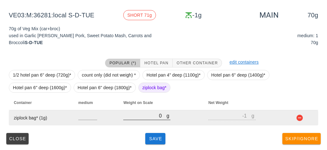
click at [146, 114] on input "0" at bounding box center [144, 115] width 43 height 8
type input "10"
type input "9"
type input "130"
type input "129"
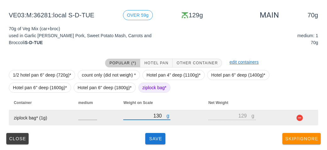
type input "130"
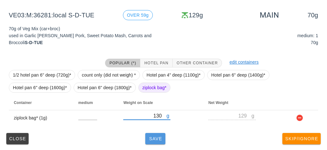
click at [160, 142] on button "Save" at bounding box center [155, 138] width 20 height 11
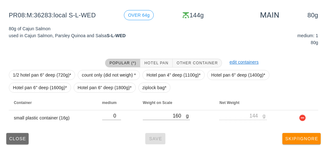
click at [12, 136] on span "Close" at bounding box center [17, 138] width 17 height 5
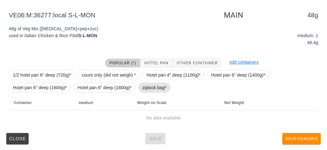
click at [149, 90] on span "ziplock bag*" at bounding box center [155, 87] width 24 height 9
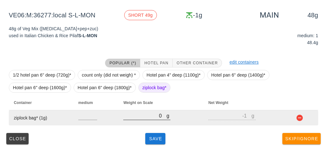
click at [146, 117] on input "0" at bounding box center [144, 115] width 43 height 8
type input "10"
type input "9"
type input "130"
type input "129"
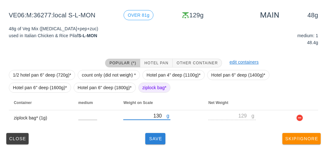
type input "130"
click at [163, 136] on span "Save" at bounding box center [155, 138] width 15 height 5
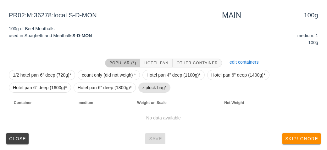
click at [154, 85] on span "ziplock bag*" at bounding box center [155, 87] width 24 height 9
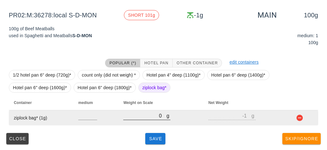
click at [145, 115] on input "0" at bounding box center [144, 115] width 43 height 8
type input "10"
type input "9"
type input "140"
type input "139"
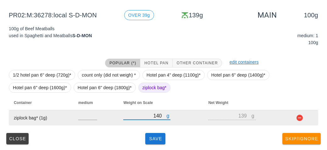
type input "140"
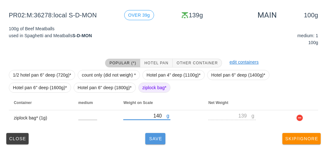
click at [162, 134] on button "Save" at bounding box center [155, 138] width 20 height 11
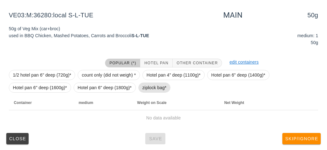
click at [144, 92] on span "ziplock bag*" at bounding box center [155, 87] width 24 height 9
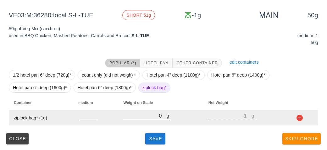
click at [148, 118] on input "0" at bounding box center [144, 115] width 43 height 8
type input "10"
type input "9"
type input "100"
type input "99"
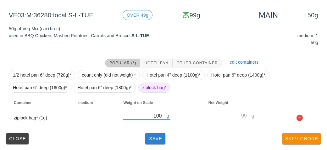
type input "100"
click at [156, 136] on span "Save" at bounding box center [155, 138] width 15 height 5
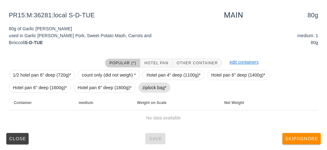
click at [148, 89] on span "ziplock bag*" at bounding box center [155, 87] width 24 height 9
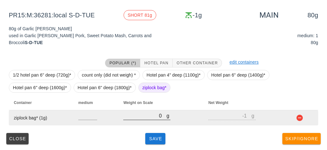
click at [143, 119] on input "0" at bounding box center [144, 115] width 43 height 8
type input "10"
type input "9"
type input "140"
type input "139"
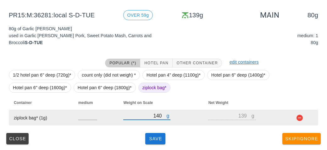
type input "140"
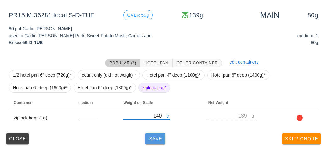
click at [155, 140] on span "Save" at bounding box center [155, 138] width 15 height 5
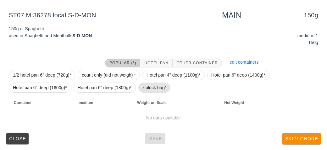
click at [143, 86] on span "ziplock bag*" at bounding box center [155, 87] width 24 height 9
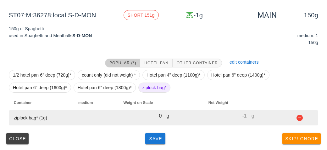
click at [143, 124] on div at bounding box center [146, 123] width 47 height 4
click at [136, 114] on input "0" at bounding box center [144, 115] width 43 height 8
type input "10"
type input "9"
type input "180"
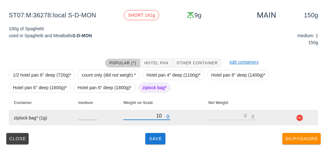
type input "179"
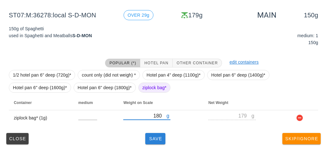
type input "180"
click at [150, 140] on button "Save" at bounding box center [155, 138] width 20 height 11
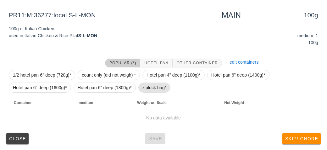
click at [158, 87] on span "ziplock bag*" at bounding box center [155, 87] width 24 height 9
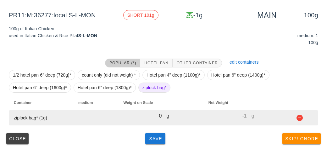
click at [152, 113] on input "0" at bounding box center [144, 115] width 43 height 8
type input "40"
type input "39"
type input "0"
type input "-1"
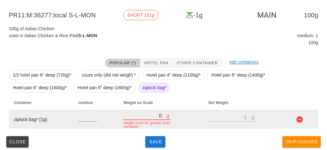
type input "10"
type input "9"
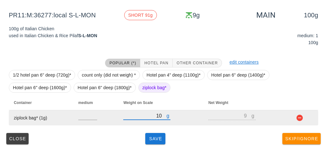
type input "140"
type input "139"
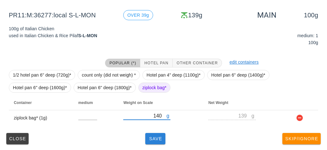
type input "140"
click at [165, 136] on button "Save" at bounding box center [155, 138] width 20 height 11
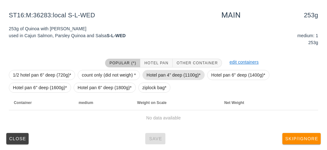
click at [149, 78] on span "Hotel pan 4" deep (1100g)*" at bounding box center [174, 74] width 54 height 9
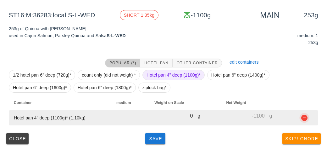
click at [301, 119] on button "button" at bounding box center [305, 118] width 8 height 8
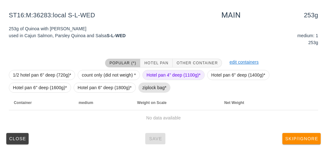
click at [151, 91] on span "ziplock bag*" at bounding box center [155, 87] width 24 height 9
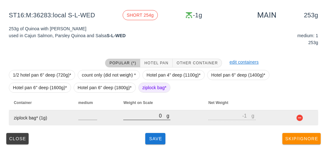
click at [150, 115] on input "0" at bounding box center [144, 115] width 43 height 8
type input "20"
type input "19"
type input "290"
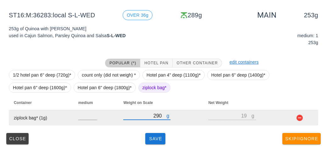
type input "289"
type input "290"
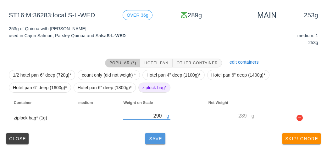
click at [149, 133] on button "Save" at bounding box center [155, 138] width 20 height 11
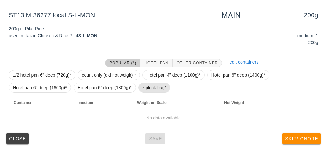
click at [149, 86] on span "ziplock bag*" at bounding box center [155, 87] width 24 height 9
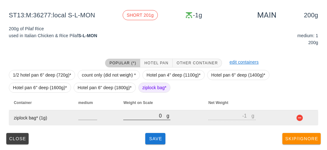
click at [148, 115] on input "0" at bounding box center [144, 115] width 43 height 8
type input "20"
type input "19"
type input "230"
type input "229"
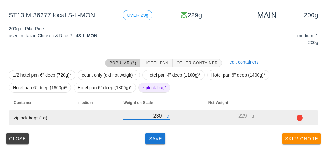
type input "230"
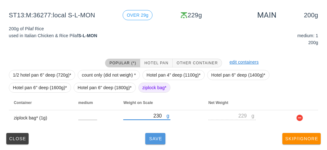
click at [160, 143] on button "Save" at bounding box center [155, 138] width 20 height 11
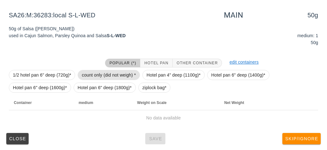
click at [90, 73] on span "count only (did not weigh) *" at bounding box center [109, 74] width 54 height 9
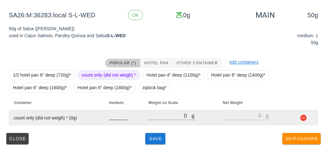
click at [113, 117] on input "number" at bounding box center [118, 115] width 19 height 8
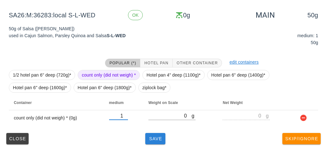
type input "1"
click at [150, 138] on span "Save" at bounding box center [155, 138] width 15 height 5
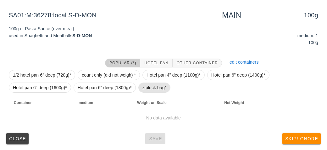
click at [146, 87] on span "ziplock bag*" at bounding box center [155, 87] width 24 height 9
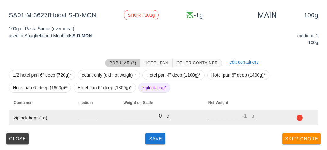
click at [145, 117] on input "0" at bounding box center [144, 115] width 43 height 8
type input "210"
type input "209"
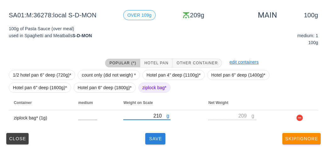
type input "210"
click at [154, 141] on button "Save" at bounding box center [155, 138] width 20 height 11
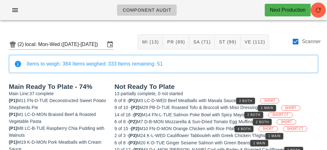
click at [292, 44] on div at bounding box center [295, 41] width 11 height 11
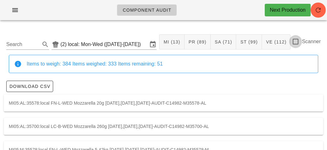
checkbox input "false"
click at [27, 40] on input "Search" at bounding box center [22, 44] width 33 height 10
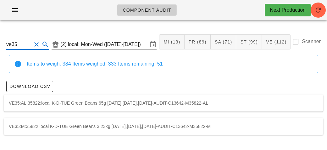
click at [204, 128] on div "VE35:M:35822:local K-D-TUE Green Beans 3.23kg [DATE],[DATE],[DATE]-AUDIT-C13642…" at bounding box center [164, 126] width 320 height 17
type input "VE35:M:35822:local"
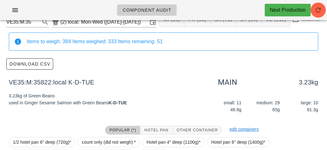
scroll to position [89, 0]
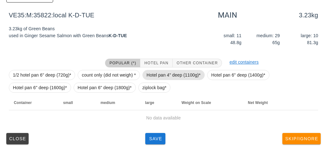
click at [176, 76] on span "Hotel pan 4" deep (1100g)*" at bounding box center [174, 74] width 54 height 9
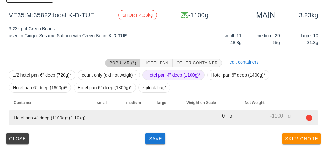
click at [198, 114] on input "0" at bounding box center [208, 115] width 43 height 8
type input "40"
type input "-1060"
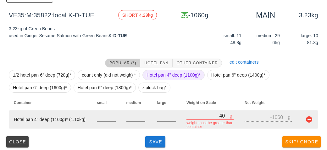
type input "430"
type input "-670"
type input "4330"
type input "3230"
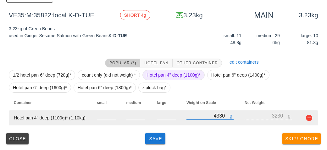
type input "433"
type input "-667"
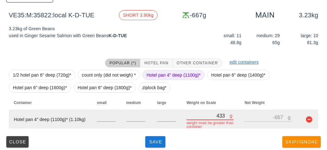
type input "4334"
type input "3234"
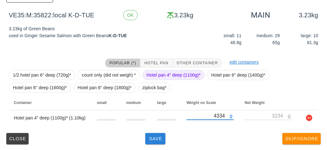
type input "4334"
click at [150, 139] on span "Save" at bounding box center [155, 138] width 15 height 5
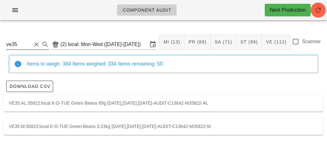
click at [23, 44] on input "ve35" at bounding box center [18, 44] width 25 height 10
click at [254, 126] on div "VE37:M:35822:local K-D-TUE Veg Mix (zuc+bok+broc) 8.71kg [DATE],[DATE],[DATE]-A…" at bounding box center [164, 126] width 320 height 17
type input "VE37:M:35822:local"
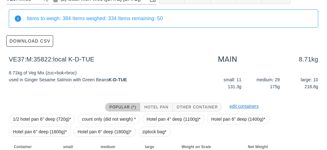
scroll to position [89, 0]
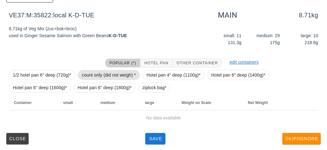
click at [115, 75] on span "count only (did not weigh) *" at bounding box center [109, 74] width 54 height 9
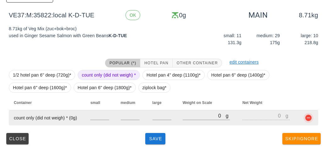
click at [312, 119] on button "button" at bounding box center [309, 118] width 8 height 8
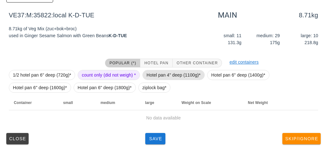
click at [164, 74] on span "Hotel pan 4" deep (1100g)*" at bounding box center [174, 74] width 54 height 9
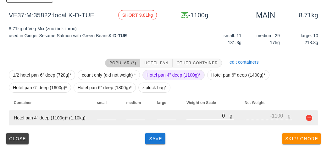
click at [198, 115] on input "0" at bounding box center [208, 115] width 43 height 8
type input "90"
type input "-1010"
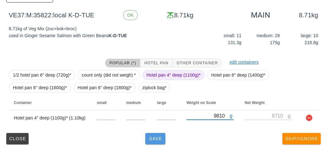
click at [157, 140] on span "Save" at bounding box center [155, 138] width 15 height 5
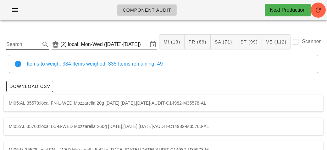
click at [22, 46] on input "Search" at bounding box center [22, 44] width 33 height 10
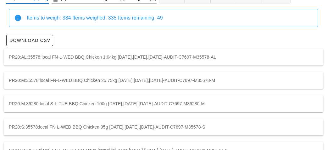
scroll to position [46, 0]
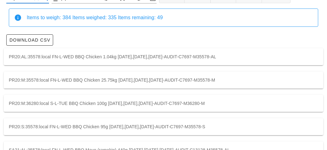
click at [27, 75] on div "PR20:M:35578:local FN-L-WED BBQ Chicken 25.75kg [DATE],[DATE],[DATE]-AUDIT-C769…" at bounding box center [164, 79] width 320 height 17
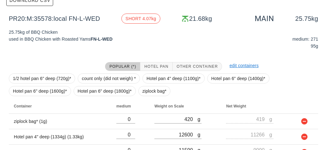
scroll to position [120, 0]
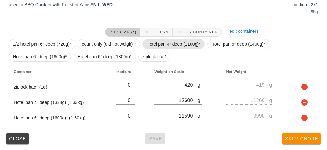
click at [160, 42] on span "Hotel pan 4" deep (1100g)*" at bounding box center [174, 43] width 54 height 9
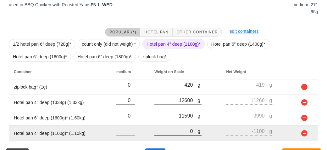
click at [177, 133] on input "0" at bounding box center [176, 131] width 43 height 8
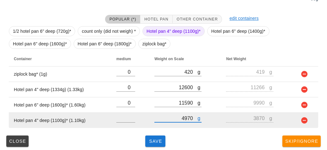
scroll to position [135, 0]
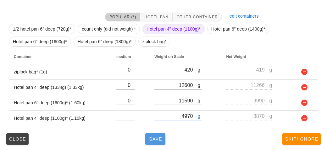
click at [151, 137] on span "Save" at bounding box center [155, 138] width 15 height 5
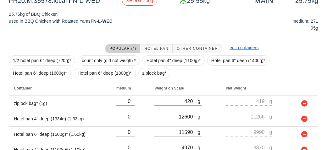
scroll to position [135, 0]
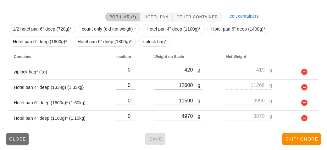
click at [7, 136] on button "Close" at bounding box center [17, 138] width 22 height 11
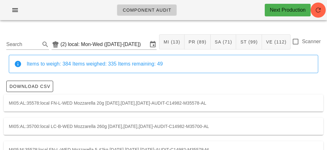
click at [302, 42] on label "Scanner" at bounding box center [311, 41] width 19 height 6
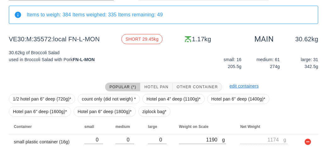
scroll to position [73, 0]
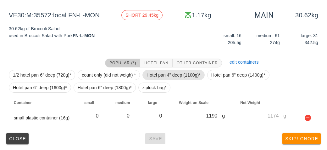
click at [166, 71] on span "Hotel pan 4" deep (1100g)*" at bounding box center [174, 74] width 54 height 9
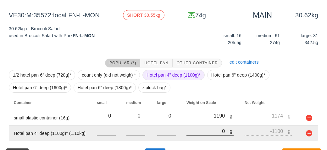
click at [196, 133] on input "0" at bounding box center [208, 131] width 43 height 8
click at [157, 129] on input "number" at bounding box center [166, 131] width 19 height 8
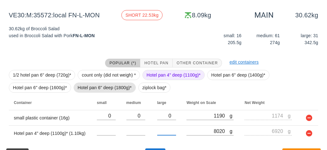
click at [93, 87] on span "Hotel pan 6" deep (1800g)*" at bounding box center [105, 87] width 54 height 9
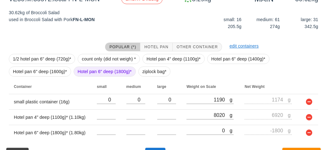
scroll to position [104, 0]
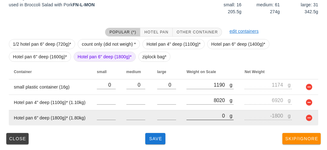
click at [202, 116] on input "0" at bounding box center [208, 115] width 43 height 8
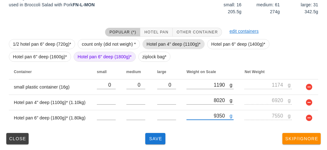
click at [170, 42] on span "Hotel pan 4" deep (1100g)*" at bounding box center [174, 43] width 54 height 9
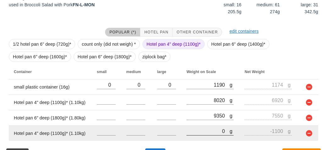
click at [188, 133] on input "0" at bounding box center [208, 131] width 43 height 8
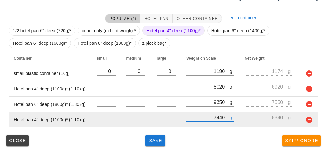
scroll to position [118, 0]
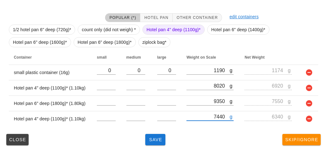
click at [160, 25] on span "Hotel pan 4" deep (1100g)*" at bounding box center [174, 29] width 54 height 9
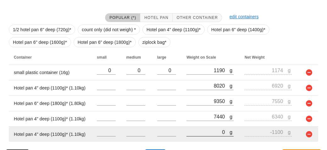
click at [197, 131] on input "0" at bounding box center [208, 132] width 43 height 8
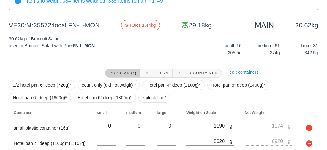
scroll to position [134, 0]
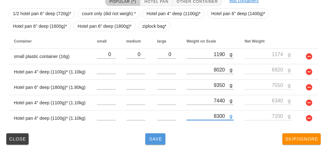
click at [158, 141] on button "Save" at bounding box center [155, 138] width 20 height 11
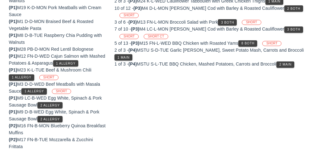
scroll to position [76, 0]
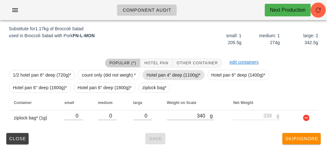
click at [168, 73] on span "Hotel pan 4" deep (1100g)*" at bounding box center [174, 74] width 54 height 9
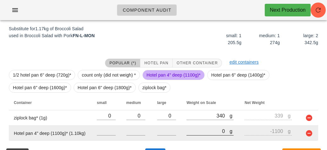
click at [187, 133] on input "0" at bounding box center [208, 131] width 43 height 8
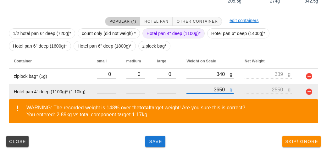
scroll to position [120, 0]
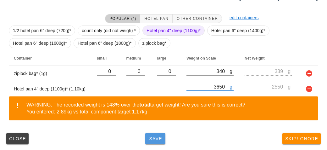
click at [155, 136] on span "Save" at bounding box center [155, 138] width 15 height 5
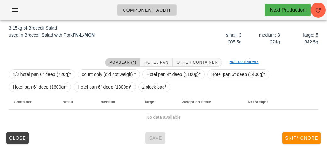
scroll to position [79, 0]
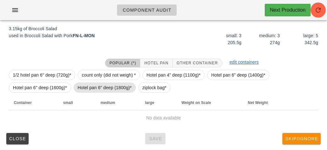
click at [118, 91] on span "Hotel pan 6" deep (1800g)*" at bounding box center [105, 87] width 54 height 9
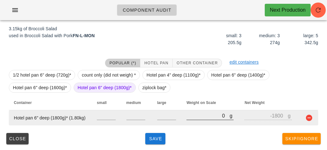
click at [192, 117] on input "0" at bounding box center [208, 115] width 43 height 8
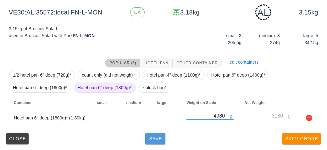
click at [160, 136] on span "Save" at bounding box center [155, 138] width 15 height 5
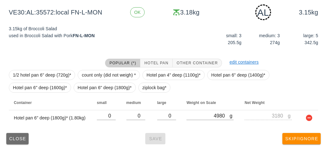
click at [13, 141] on button "Close" at bounding box center [17, 138] width 22 height 11
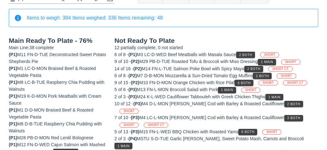
scroll to position [47, 0]
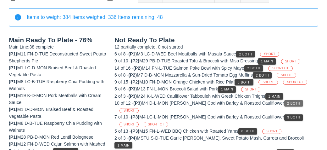
click at [284, 100] on button "2 Both" at bounding box center [293, 103] width 19 height 6
click at [293, 101] on div "6 of 8 - (P1) M3 LC-D-WED Beef Meatballs with Masala Sauce 2 Both SHORT 9 of 10…" at bounding box center [217, 102] width 204 height 105
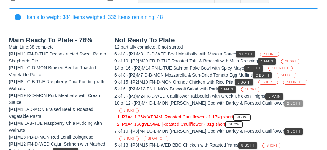
scroll to position [177, 0]
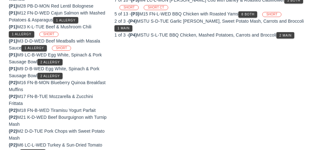
click at [293, 101] on div "Not Ready To Plate 12 partially complete, 0 not started 6 of 8 - (P1) M3 LC-D-W…" at bounding box center [216, 148] width 211 height 493
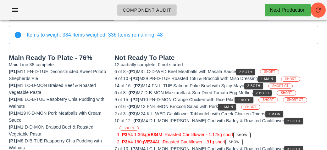
scroll to position [0, 0]
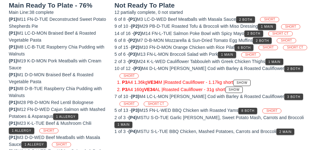
scroll to position [82, 0]
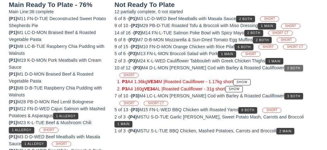
click at [287, 67] on span "2 Both" at bounding box center [293, 67] width 13 height 3
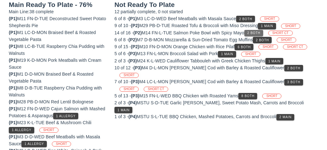
click at [248, 32] on button "2 Both" at bounding box center [254, 33] width 19 height 6
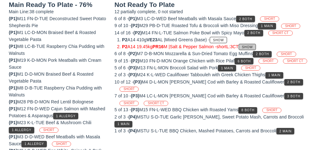
click at [252, 45] on span "Show" at bounding box center [247, 46] width 11 height 3
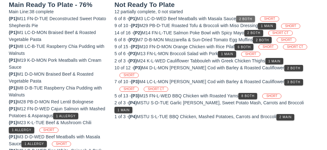
click at [246, 18] on span "2 Both" at bounding box center [245, 18] width 13 height 3
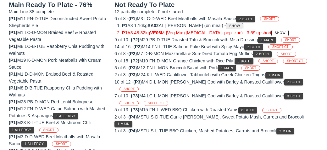
click at [230, 25] on span "Show" at bounding box center [234, 25] width 11 height 3
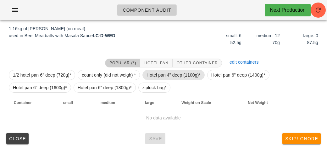
click at [150, 74] on span "Hotel pan 4" deep (1100g)*" at bounding box center [174, 74] width 54 height 9
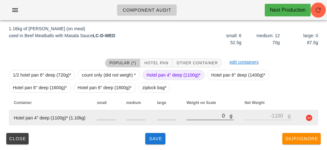
click at [196, 114] on input "0" at bounding box center [208, 115] width 43 height 8
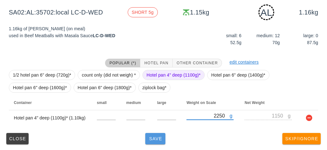
click at [155, 133] on button "Save" at bounding box center [155, 138] width 20 height 11
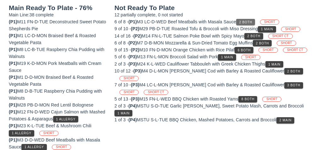
click at [247, 21] on span "2 Both" at bounding box center [245, 21] width 13 height 3
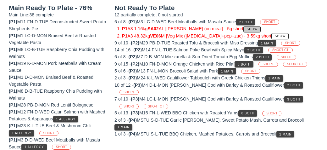
click at [247, 30] on span "Show" at bounding box center [252, 28] width 11 height 3
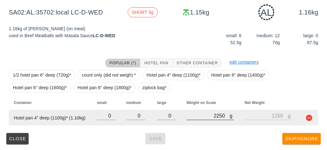
click at [229, 117] on input "2249" at bounding box center [208, 115] width 43 height 8
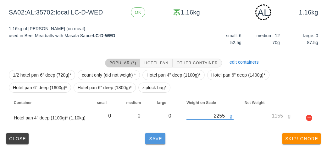
click at [152, 140] on span "Save" at bounding box center [155, 138] width 15 height 5
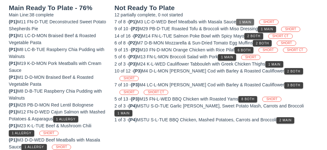
click at [248, 21] on span "1 Main" at bounding box center [245, 21] width 13 height 3
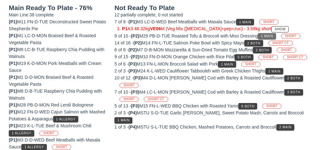
click at [266, 36] on span "1 Main" at bounding box center [267, 35] width 13 height 3
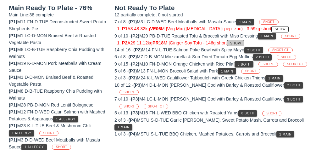
click at [233, 40] on button "Show" at bounding box center [235, 43] width 17 height 6
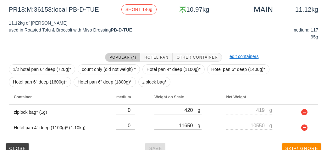
scroll to position [88, 0]
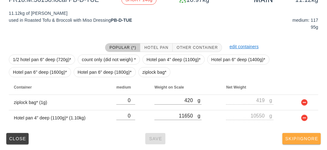
click at [288, 138] on span "Skip/Ignore" at bounding box center [301, 138] width 33 height 5
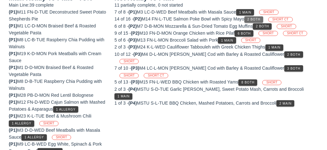
click at [254, 18] on span "2 Both" at bounding box center [253, 19] width 13 height 3
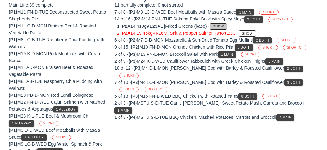
click at [224, 25] on span "Show" at bounding box center [218, 26] width 11 height 3
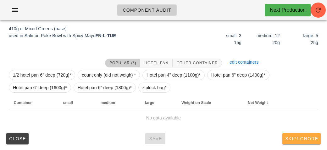
click at [288, 138] on span "Skip/Ignore" at bounding box center [301, 138] width 33 height 5
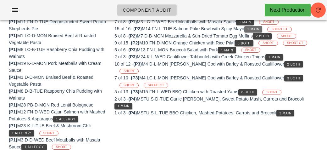
click at [250, 29] on button "1 Main" at bounding box center [254, 29] width 18 height 6
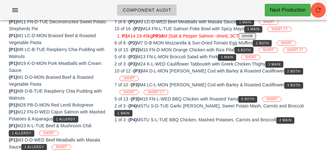
click at [253, 37] on button "Show" at bounding box center [247, 36] width 17 height 6
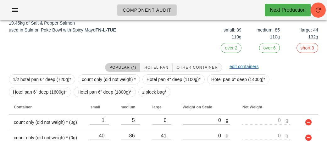
scroll to position [98, 0]
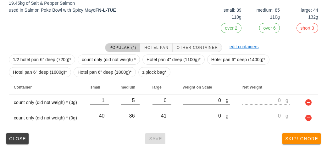
click at [299, 146] on div "(2) local: Mon-Wed ([DATE]-[DATE]) MI (13) PR (89) SA (71) ST (99) VE (112) Sca…" at bounding box center [163, 39] width 327 height 224
click at [293, 133] on button "Skip/Ignore" at bounding box center [302, 138] width 38 height 11
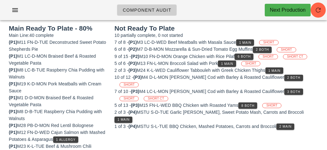
scroll to position [57, 0]
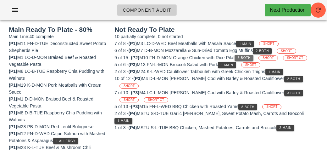
click at [247, 56] on span "6 Both" at bounding box center [244, 57] width 13 height 3
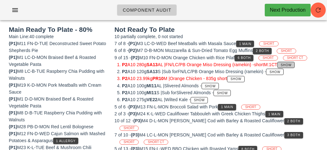
click at [290, 64] on span "Show" at bounding box center [286, 64] width 11 height 3
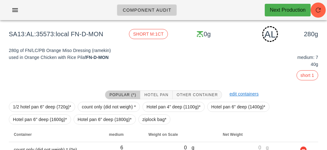
scroll to position [89, 0]
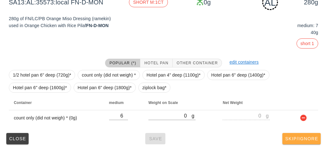
click at [290, 135] on button "Skip/Ignore" at bounding box center [302, 138] width 38 height 11
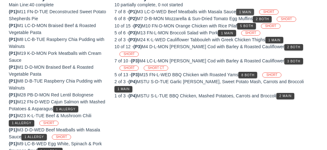
click at [241, 9] on button "1 Main" at bounding box center [245, 12] width 18 height 6
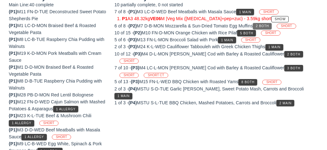
click at [261, 25] on span "2 Both" at bounding box center [262, 25] width 13 height 3
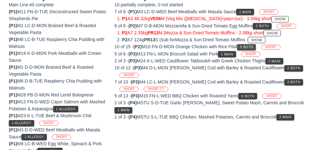
click at [248, 44] on button "5 Both" at bounding box center [246, 47] width 19 height 6
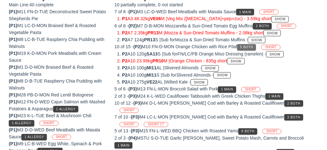
click at [242, 45] on button "5 Both" at bounding box center [246, 47] width 19 height 6
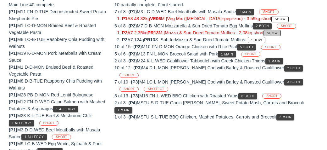
click at [274, 31] on span "Show" at bounding box center [272, 32] width 11 height 3
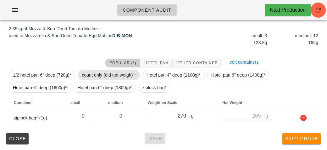
click at [106, 76] on span "count only (did not weigh) *" at bounding box center [109, 74] width 54 height 9
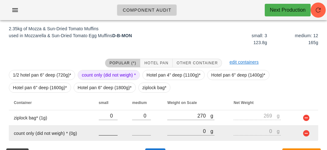
click at [101, 133] on input "number" at bounding box center [108, 131] width 19 height 8
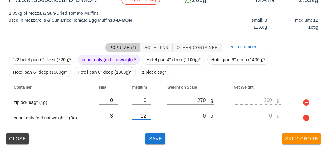
click at [146, 128] on div "Popular (*) Hotel Pan Other Container edit containers 1/2 hotel pan 6" deep (72…" at bounding box center [164, 84] width 320 height 92
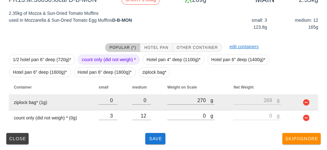
click at [317, 98] on td at bounding box center [306, 102] width 23 height 15
click at [303, 101] on button "button" at bounding box center [307, 102] width 8 height 8
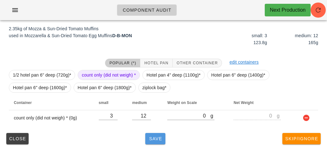
click at [153, 137] on span "Save" at bounding box center [155, 138] width 15 height 5
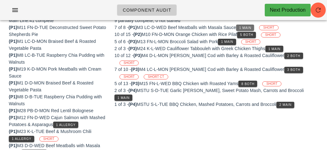
click at [246, 26] on span "1 Main" at bounding box center [245, 27] width 13 height 3
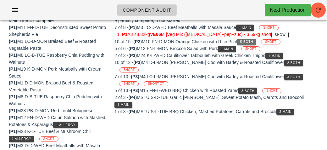
click at [251, 43] on button "5 Both" at bounding box center [246, 42] width 19 height 6
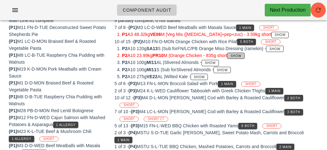
click at [241, 53] on button "Show" at bounding box center [235, 56] width 17 height 6
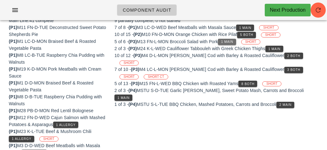
click at [222, 42] on button "1 Main" at bounding box center [227, 42] width 18 height 6
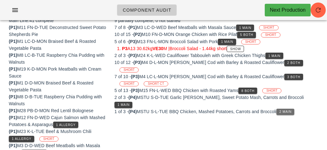
click at [285, 110] on span "2 Main" at bounding box center [285, 111] width 13 height 3
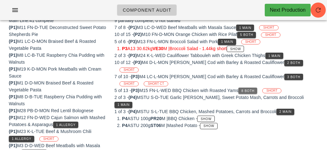
click at [250, 89] on span "8 Both" at bounding box center [247, 90] width 13 height 3
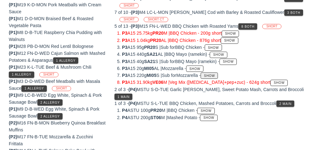
click at [213, 74] on span "Show" at bounding box center [209, 75] width 11 height 3
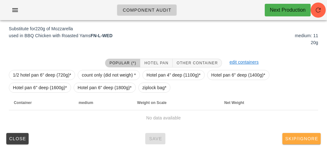
click at [284, 135] on button "Skip/Ignore" at bounding box center [302, 138] width 38 height 11
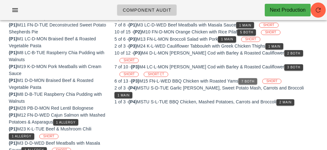
click at [247, 78] on button "7 Both" at bounding box center [248, 81] width 19 height 6
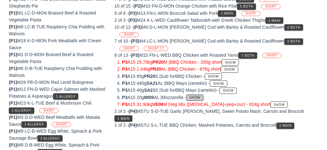
click at [201, 96] on span "Show" at bounding box center [194, 97] width 11 height 3
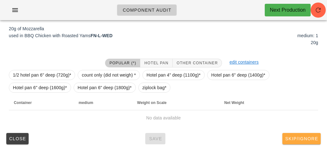
click at [293, 142] on button "Skip/Ignore" at bounding box center [302, 138] width 38 height 11
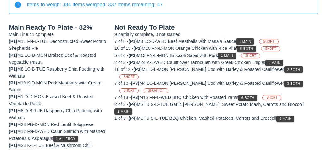
scroll to position [58, 0]
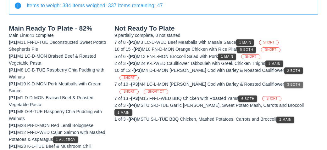
click at [287, 83] on span "3 Both" at bounding box center [293, 84] width 13 height 3
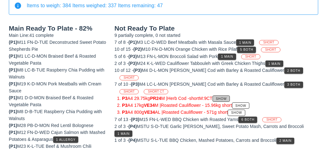
click at [224, 95] on button "Show" at bounding box center [221, 98] width 17 height 6
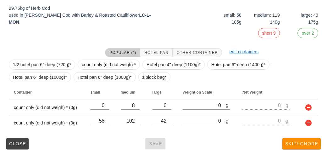
scroll to position [98, 0]
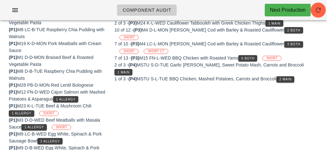
scroll to position [58, 0]
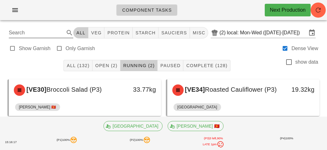
click at [44, 35] on input "Search" at bounding box center [36, 33] width 54 height 10
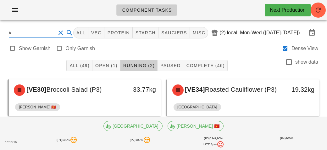
click at [35, 33] on input "v" at bounding box center [32, 33] width 47 height 10
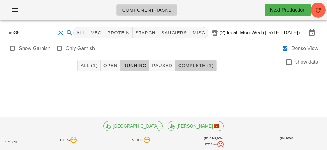
click at [207, 62] on button "Complete (1)" at bounding box center [195, 65] width 41 height 11
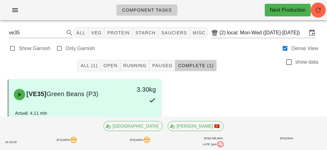
scroll to position [14, 0]
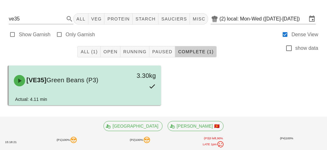
click at [137, 92] on div "3.30kg" at bounding box center [140, 81] width 37 height 28
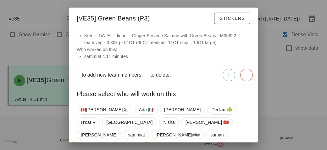
click at [294, 77] on div at bounding box center [163, 75] width 327 height 150
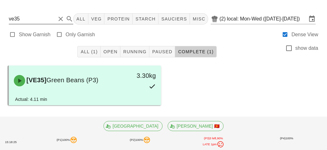
click at [41, 20] on input "ve35" at bounding box center [32, 19] width 47 height 10
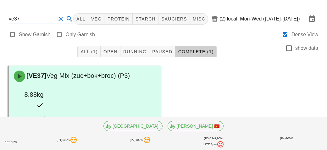
scroll to position [33, 0]
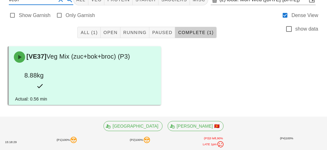
type input "ve37"
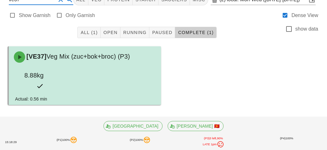
click at [130, 77] on div "[VE37] Veg Mix (zuc+bok+broc) (P3) 8.88kg" at bounding box center [85, 71] width 150 height 47
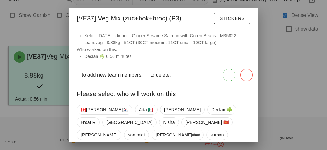
click at [291, 91] on div at bounding box center [163, 75] width 327 height 150
